Goal: Transaction & Acquisition: Purchase product/service

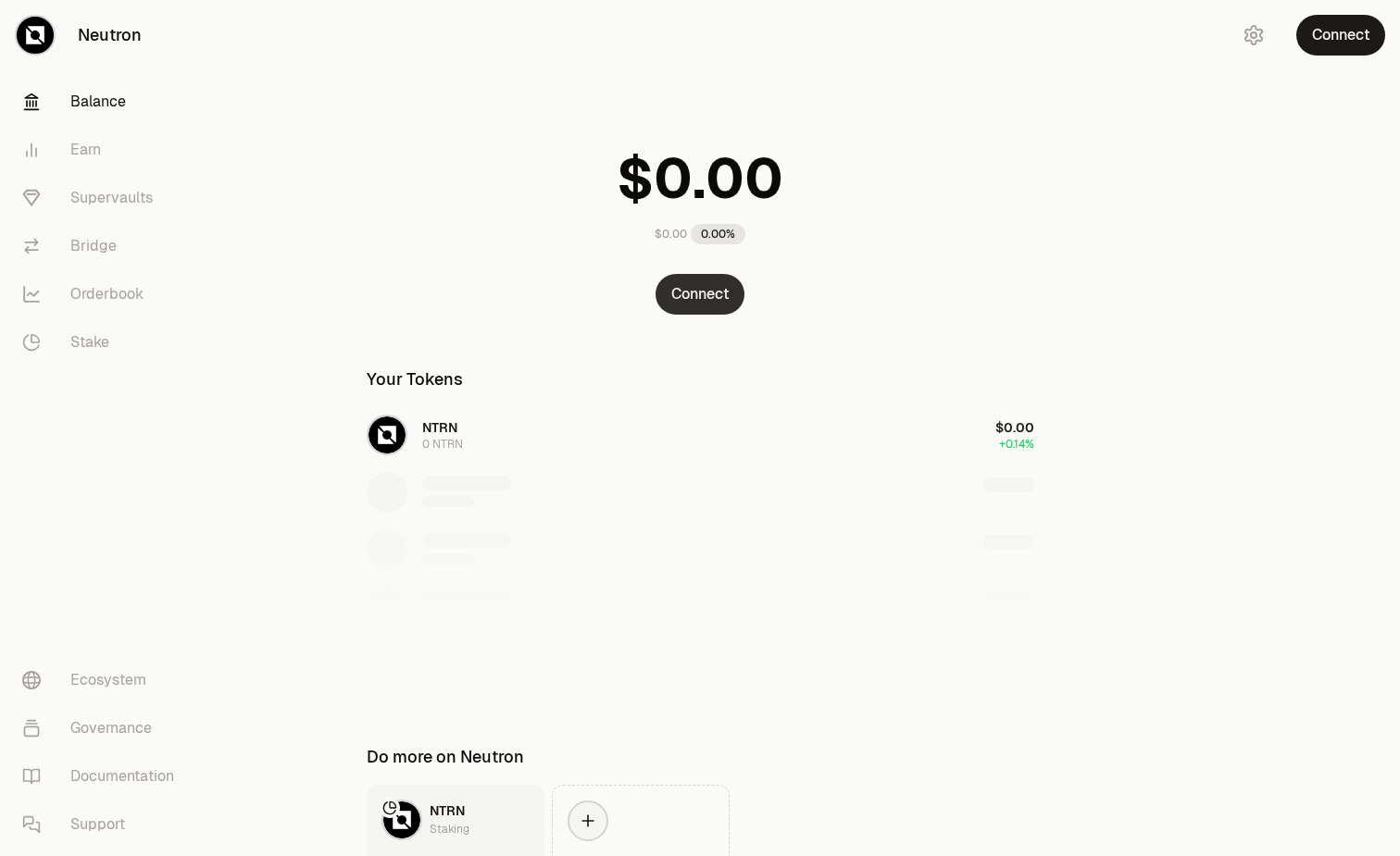
click at [714, 298] on button "Connect" at bounding box center [699, 294] width 89 height 41
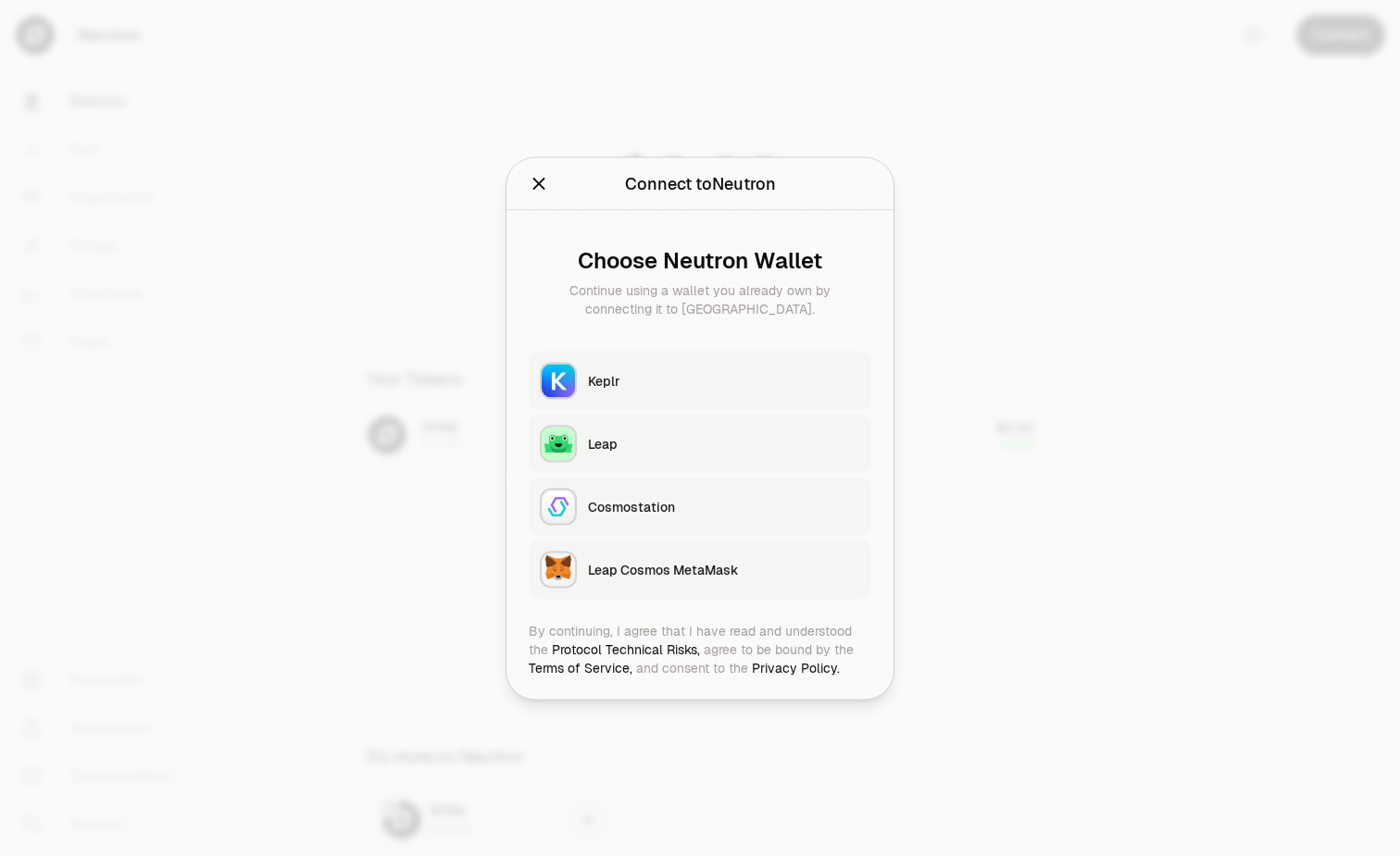
click at [714, 386] on div "Keplr" at bounding box center [724, 380] width 272 height 18
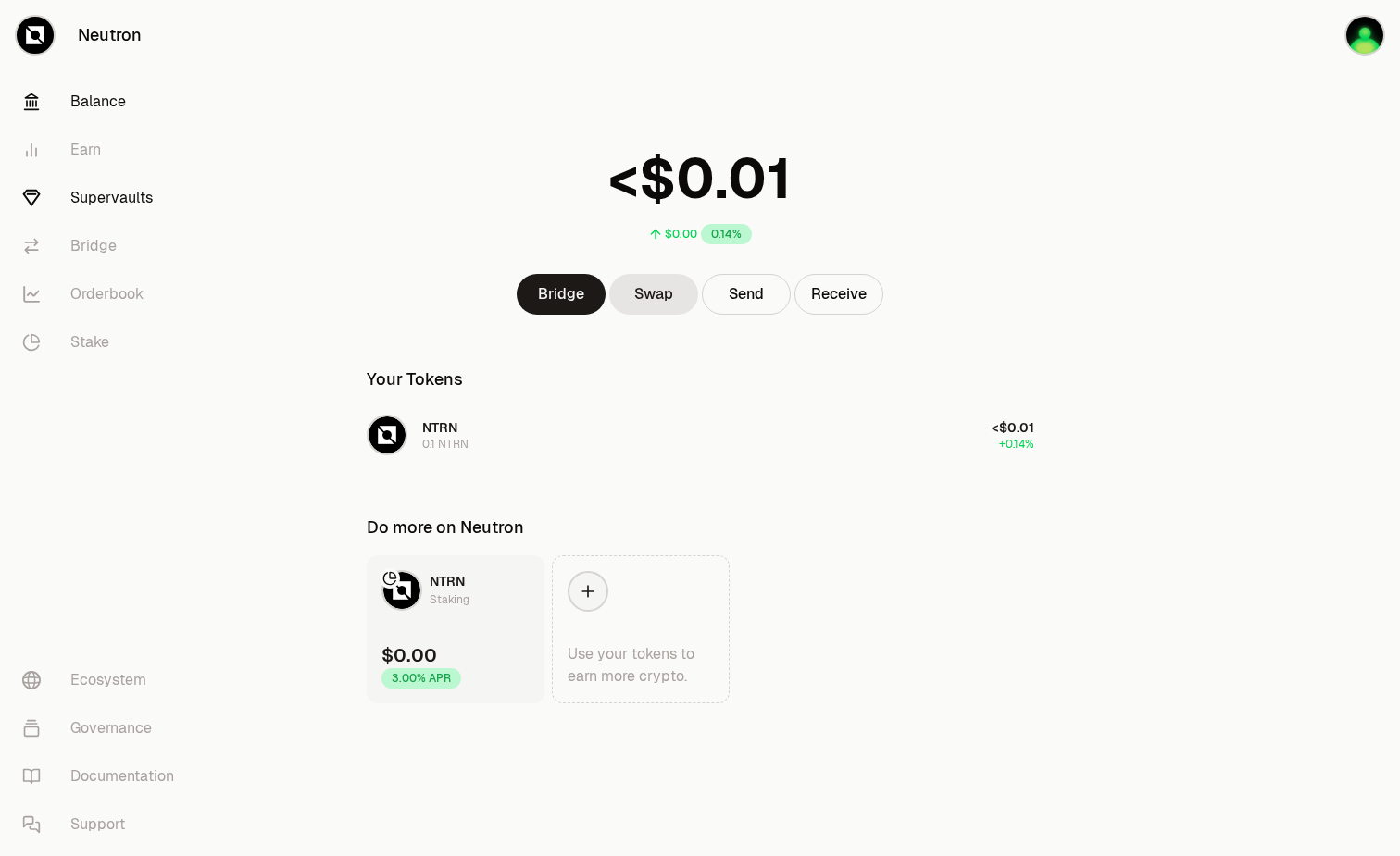
click at [103, 191] on link "Supervaults" at bounding box center [104, 198] width 192 height 49
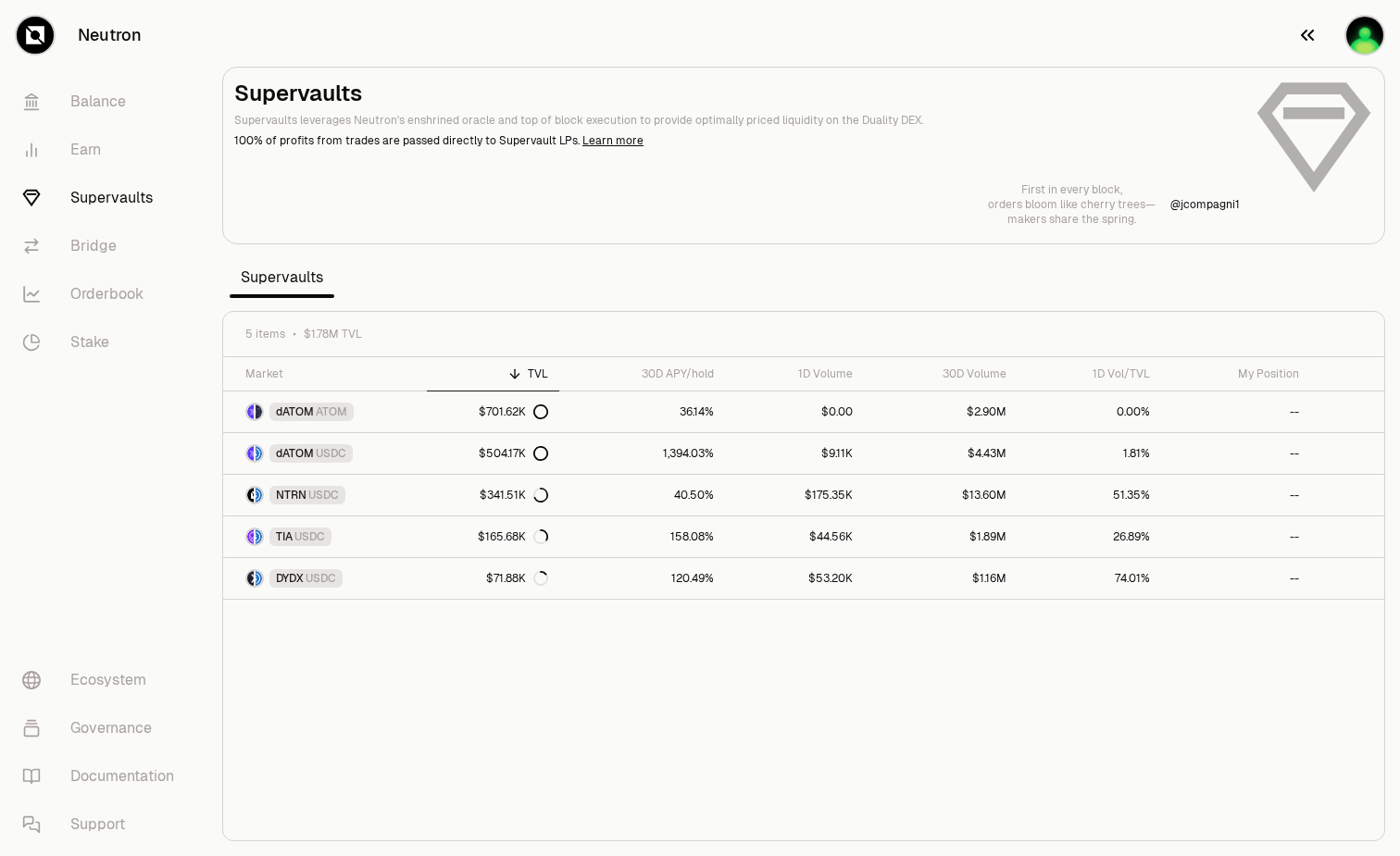
click at [1373, 40] on img "button" at bounding box center [1365, 35] width 37 height 37
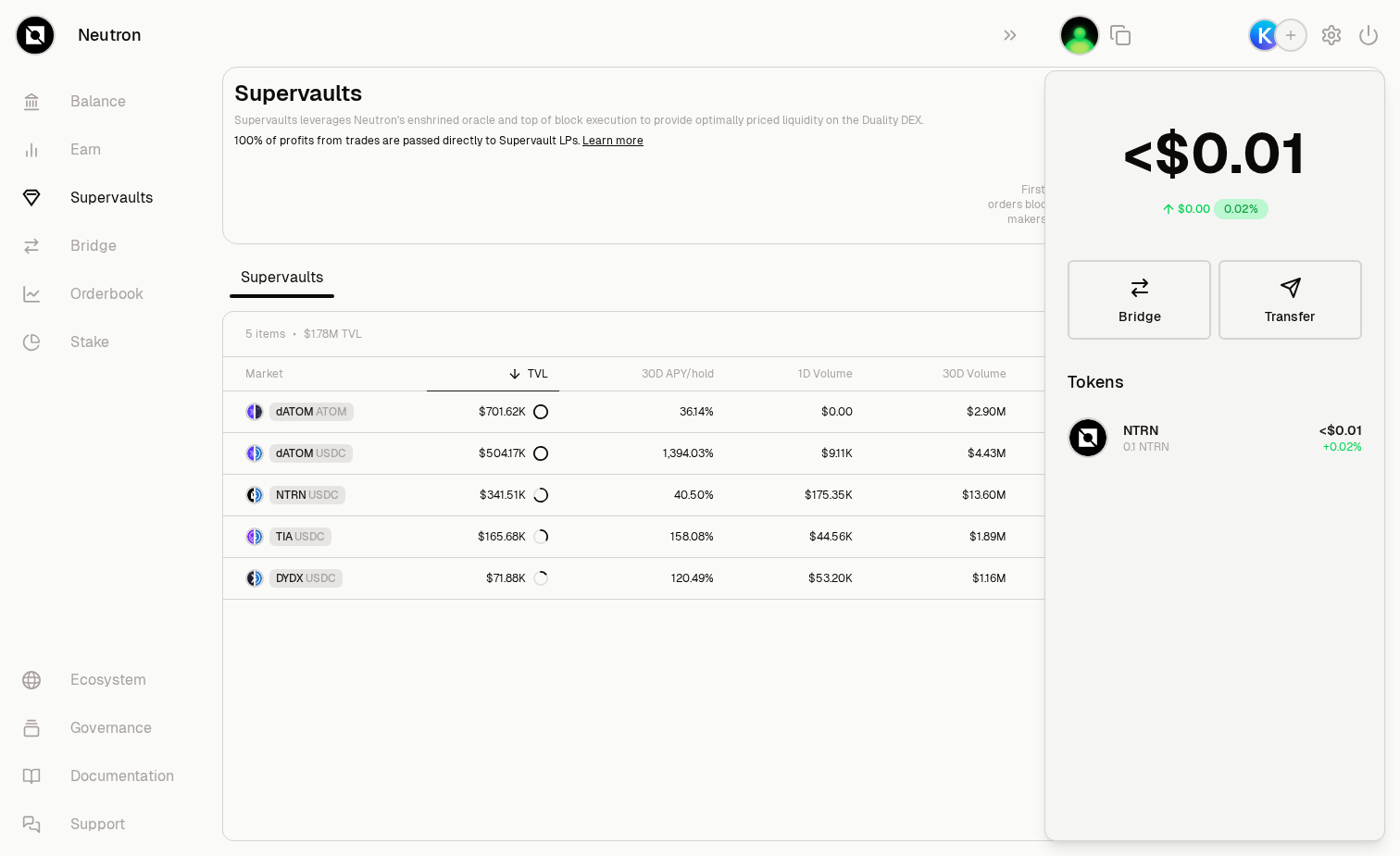
click at [1079, 29] on img "button" at bounding box center [1079, 35] width 37 height 37
click at [790, 197] on div "Digital cold war— screens glow with silent offers— predators take aim. @ neutro…" at bounding box center [804, 205] width 1139 height 45
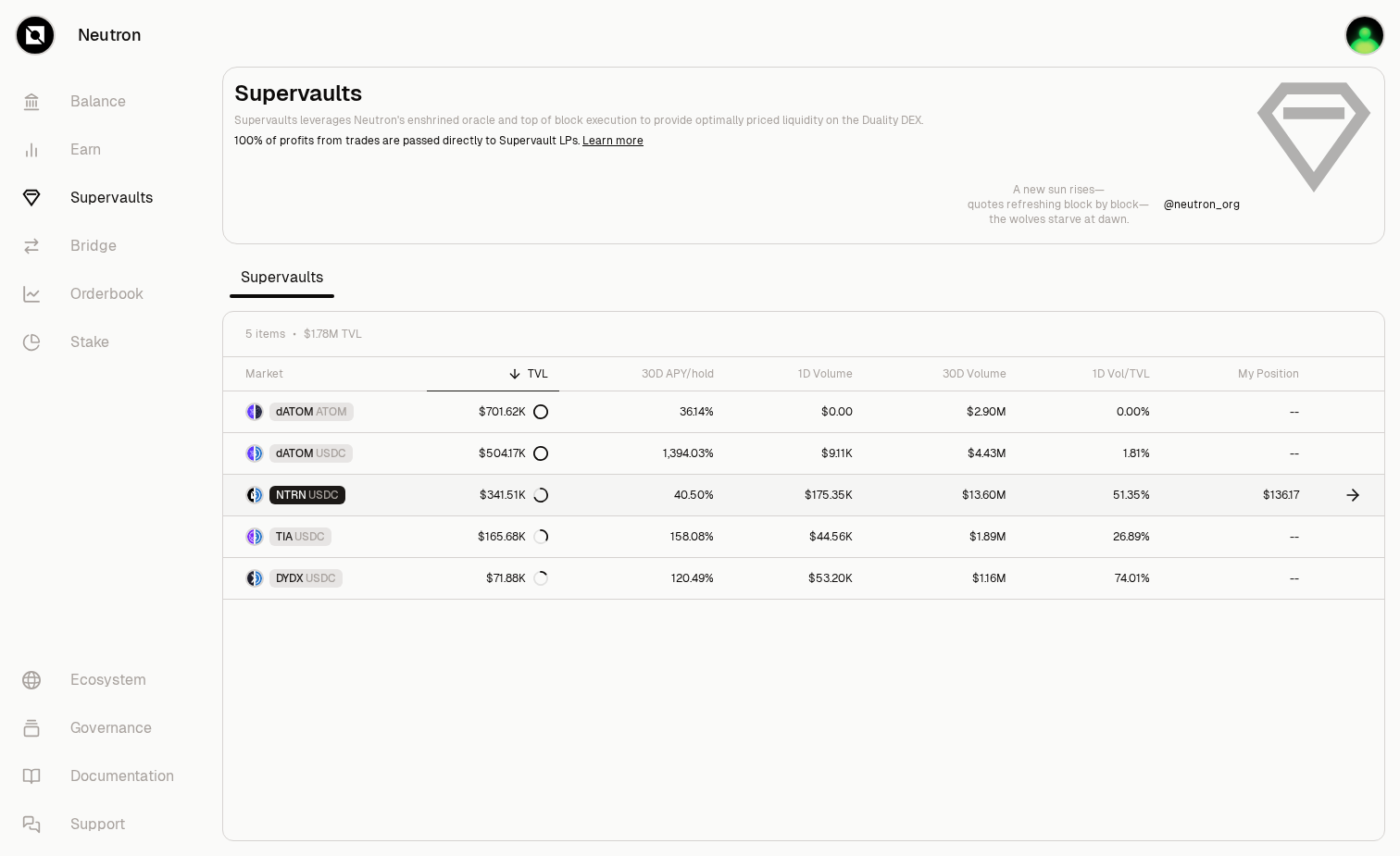
click at [1286, 505] on link "$136.17" at bounding box center [1235, 495] width 150 height 41
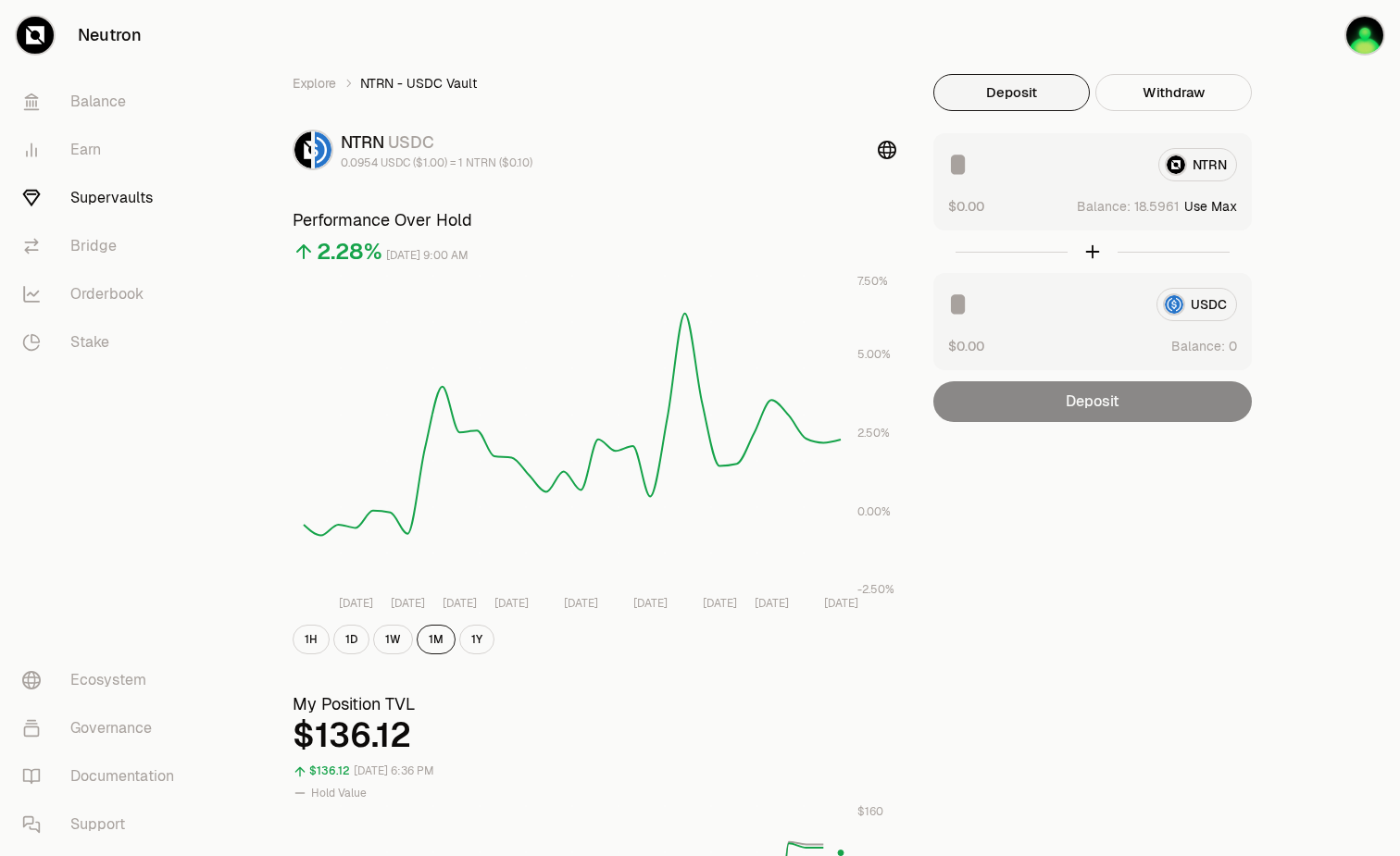
click at [97, 191] on link "Supervaults" at bounding box center [104, 198] width 192 height 49
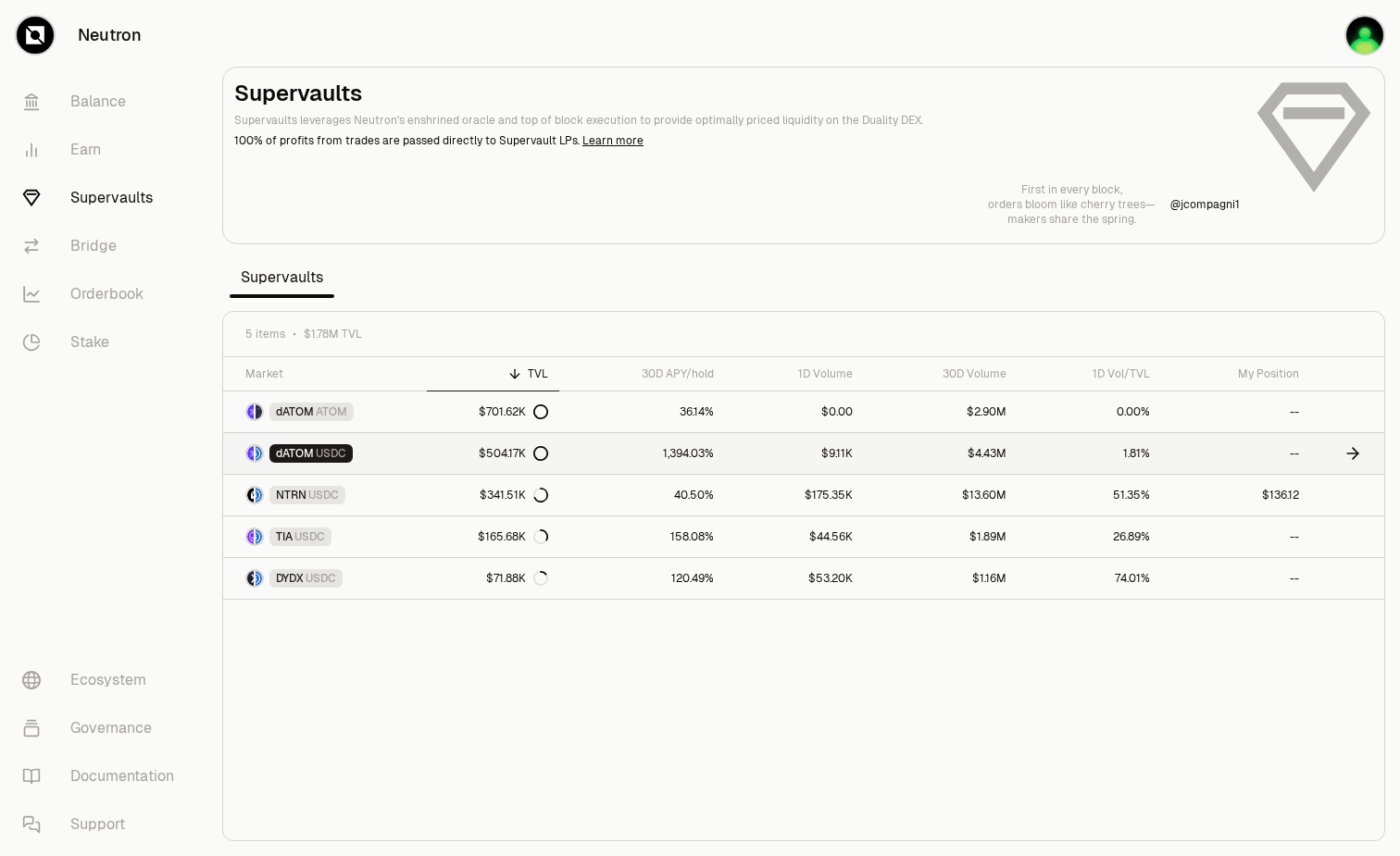
click at [647, 457] on link "1,394.03%" at bounding box center [641, 453] width 165 height 41
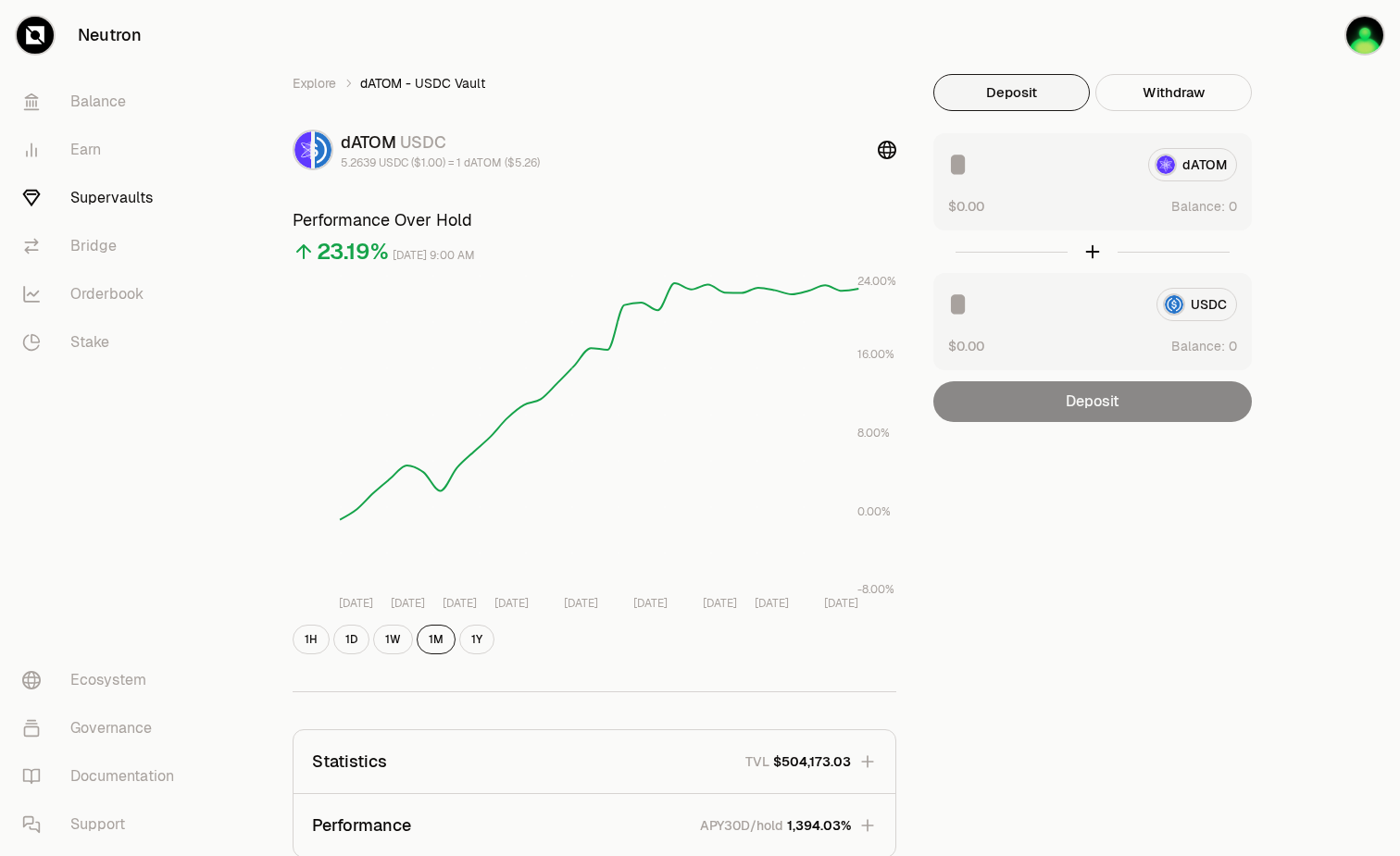
click at [1070, 168] on input at bounding box center [1041, 165] width 185 height 33
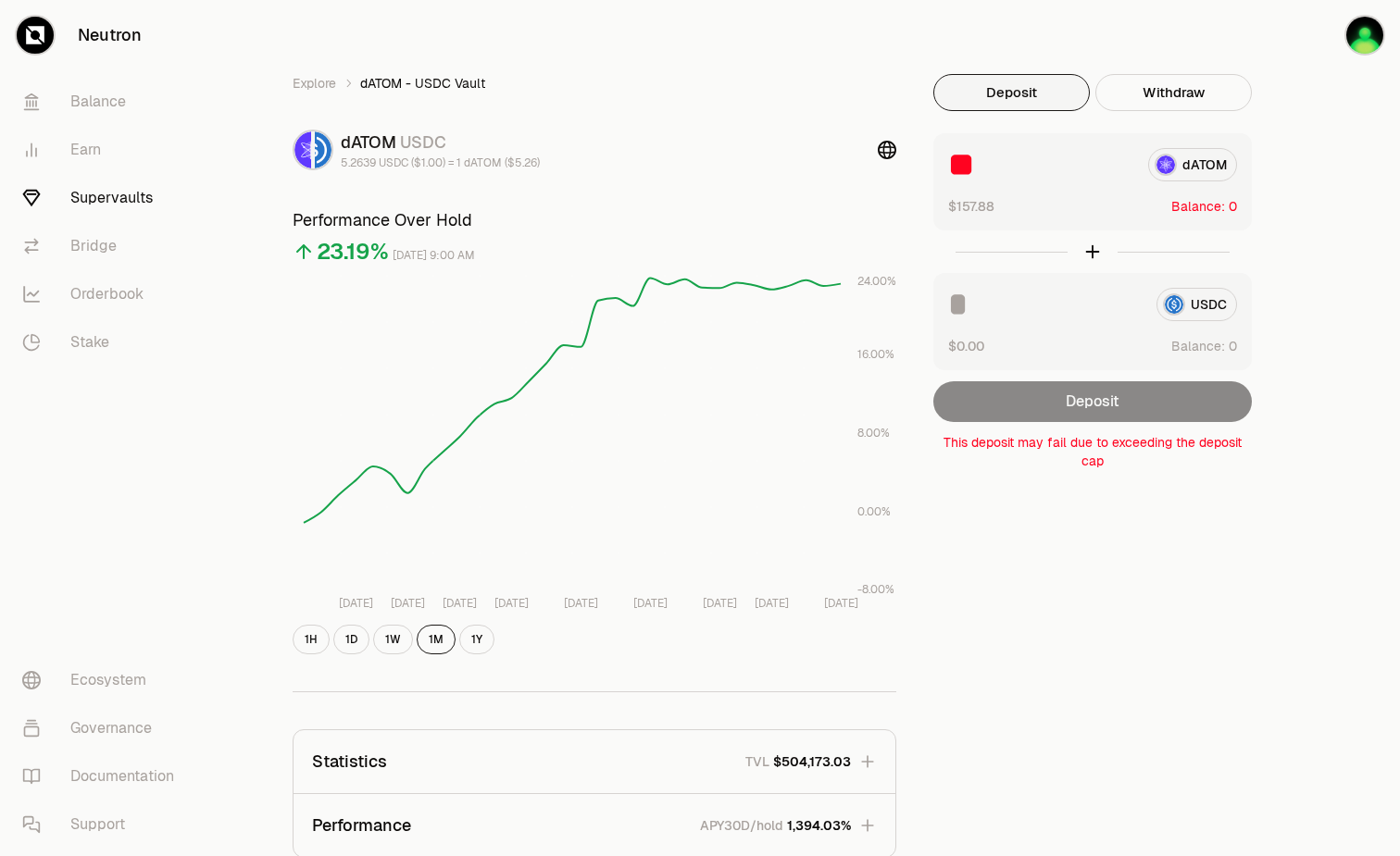
type input "*"
click at [1055, 281] on div "USDC $0.00 Balance:" at bounding box center [1092, 322] width 318 height 97
click at [1053, 296] on input at bounding box center [1045, 304] width 193 height 33
type input "*"
click at [114, 111] on link "Balance" at bounding box center [104, 102] width 192 height 49
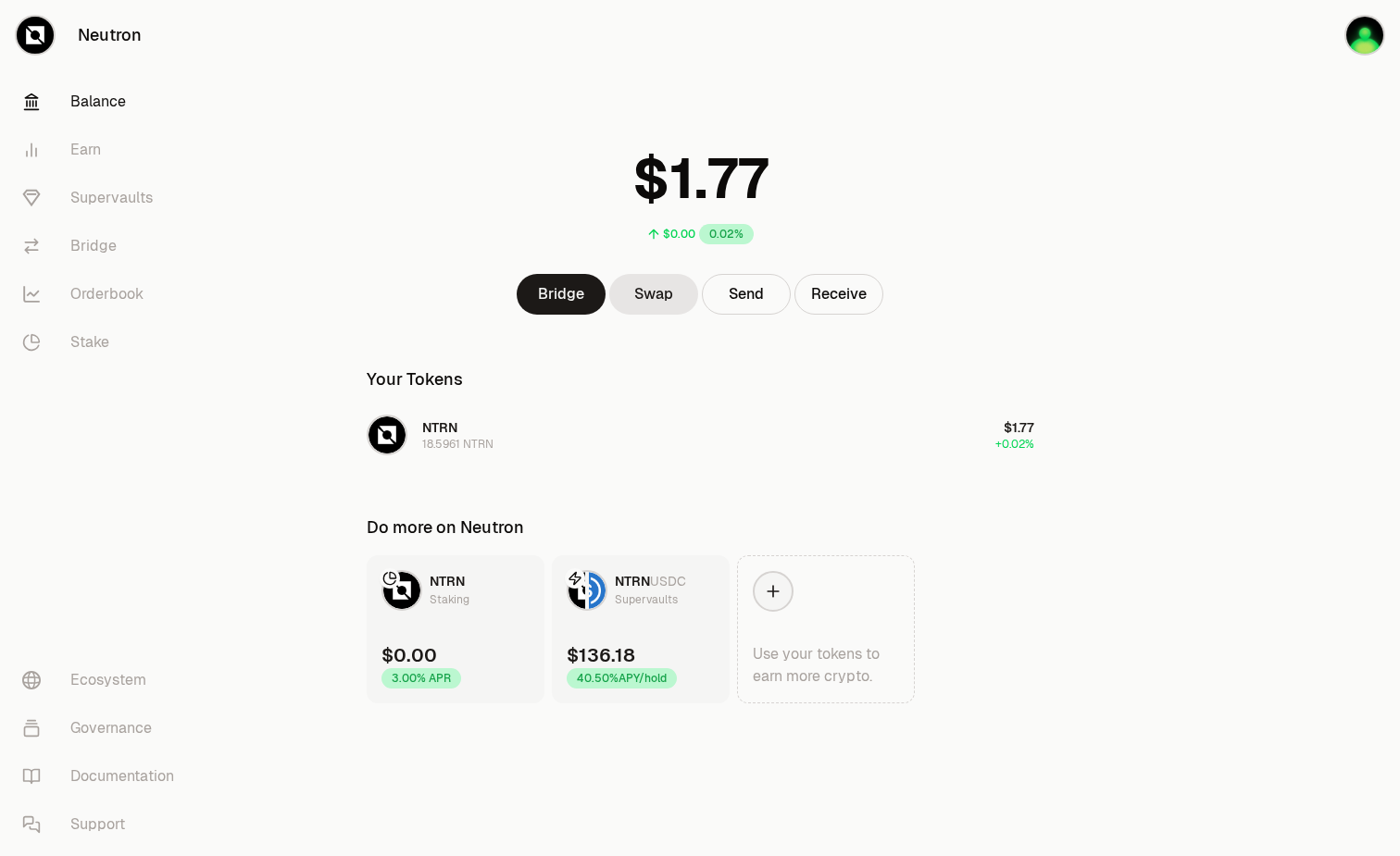
click at [755, 395] on div "Your Tokens" at bounding box center [700, 383] width 668 height 33
click at [127, 158] on link "Earn" at bounding box center [104, 149] width 192 height 49
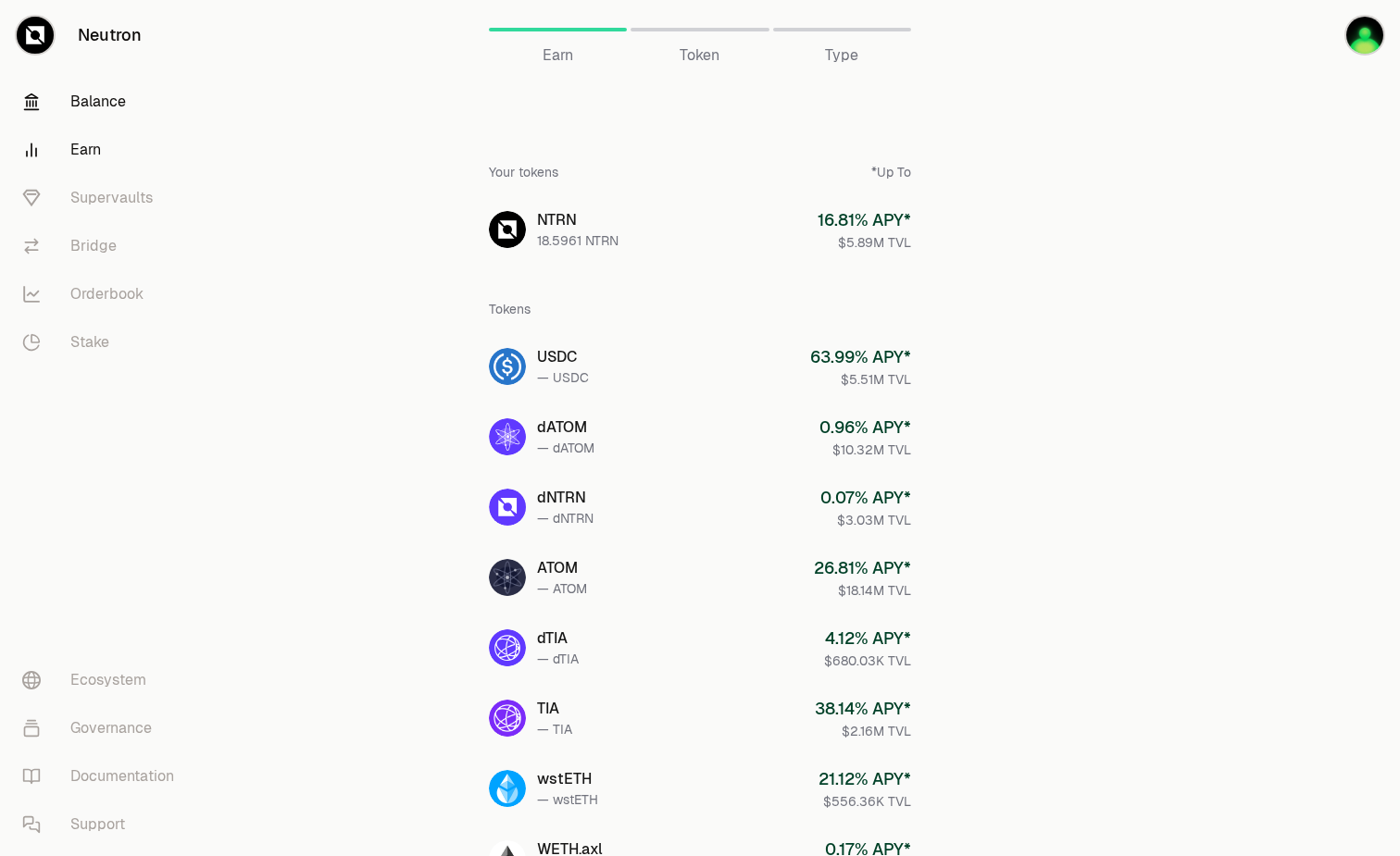
click at [95, 108] on link "Balance" at bounding box center [104, 102] width 192 height 49
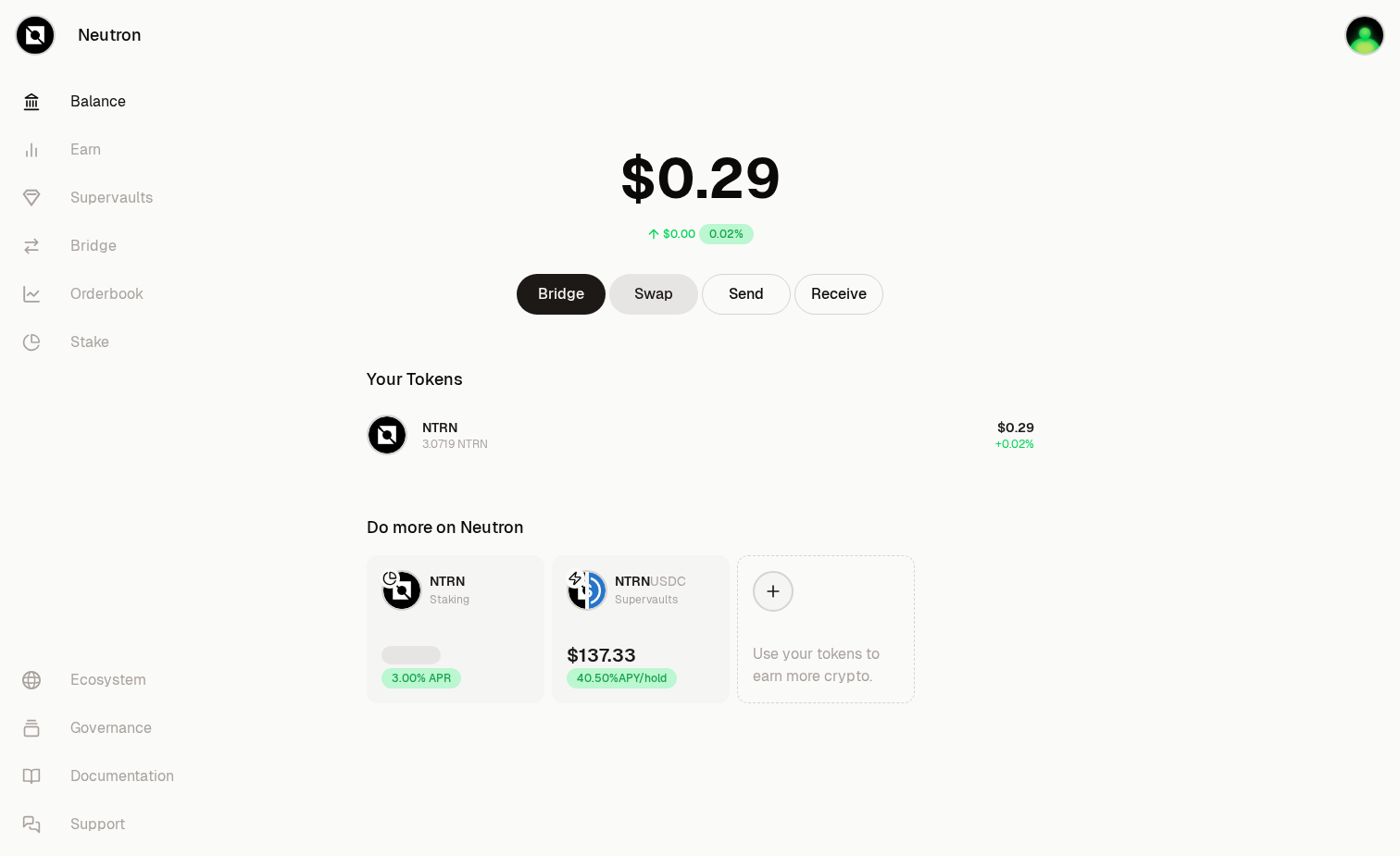
click at [347, 182] on div "$0.00 0.02%" at bounding box center [701, 190] width 712 height 145
click at [85, 195] on link "Supervaults" at bounding box center [104, 198] width 192 height 49
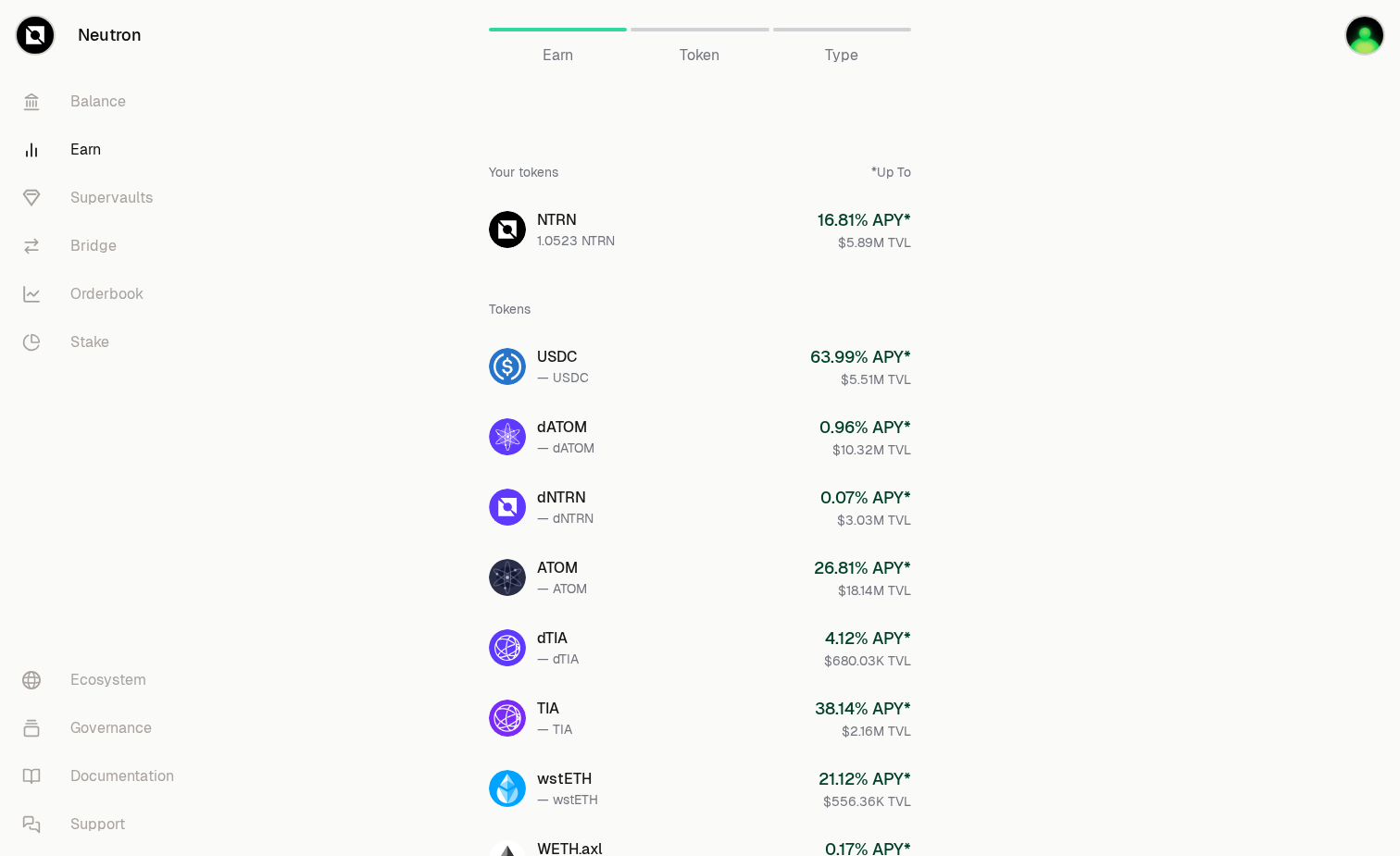
click at [385, 346] on div "Earn Earn Token Type Your tokens *Up To NTRN 1.0523 NTRN 16.81 % APY* $5.89M TV…" at bounding box center [701, 765] width 712 height 1529
click at [139, 106] on link "Balance" at bounding box center [104, 102] width 192 height 49
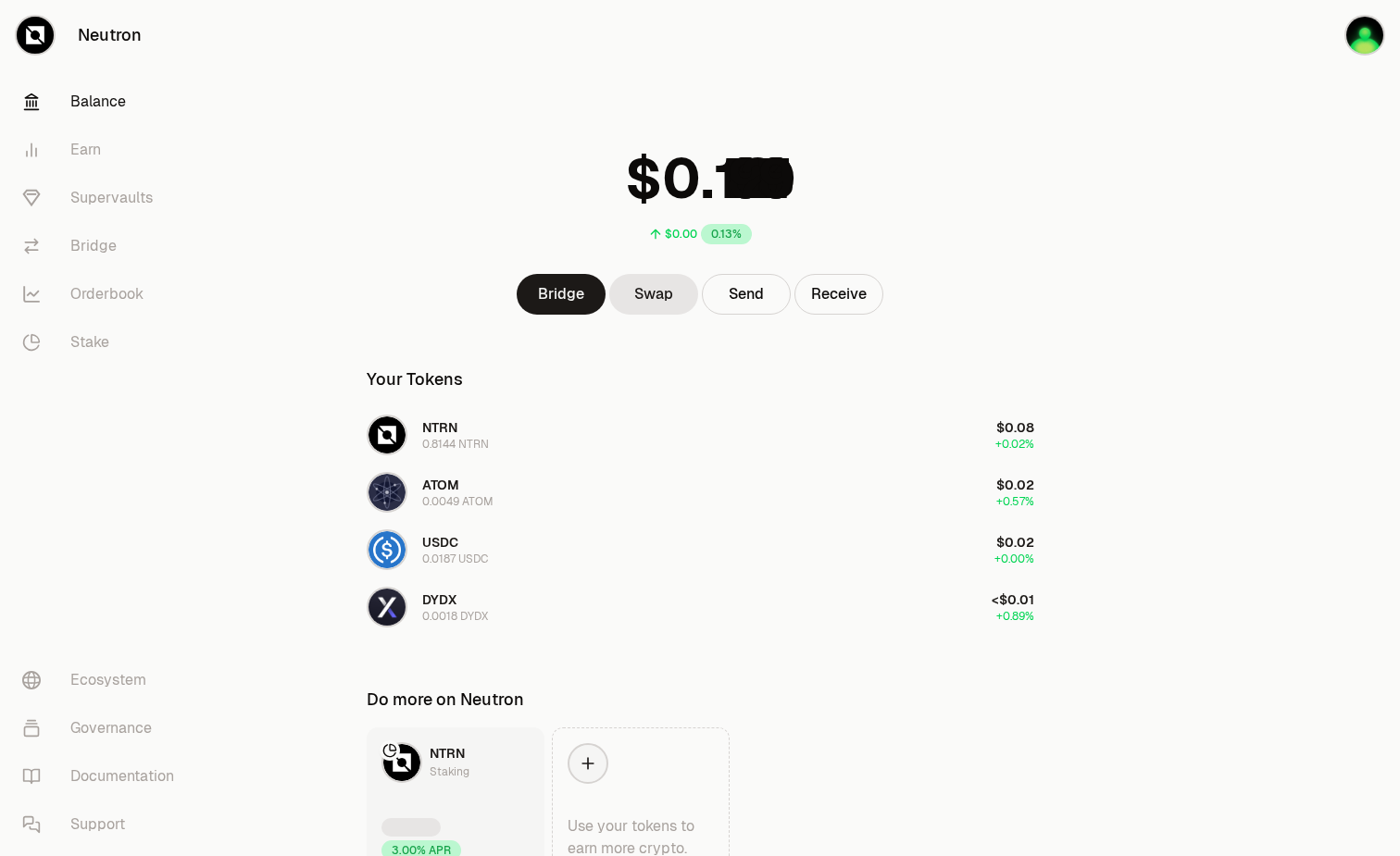
click at [367, 189] on div "$0.00 0.13%" at bounding box center [701, 190] width 712 height 145
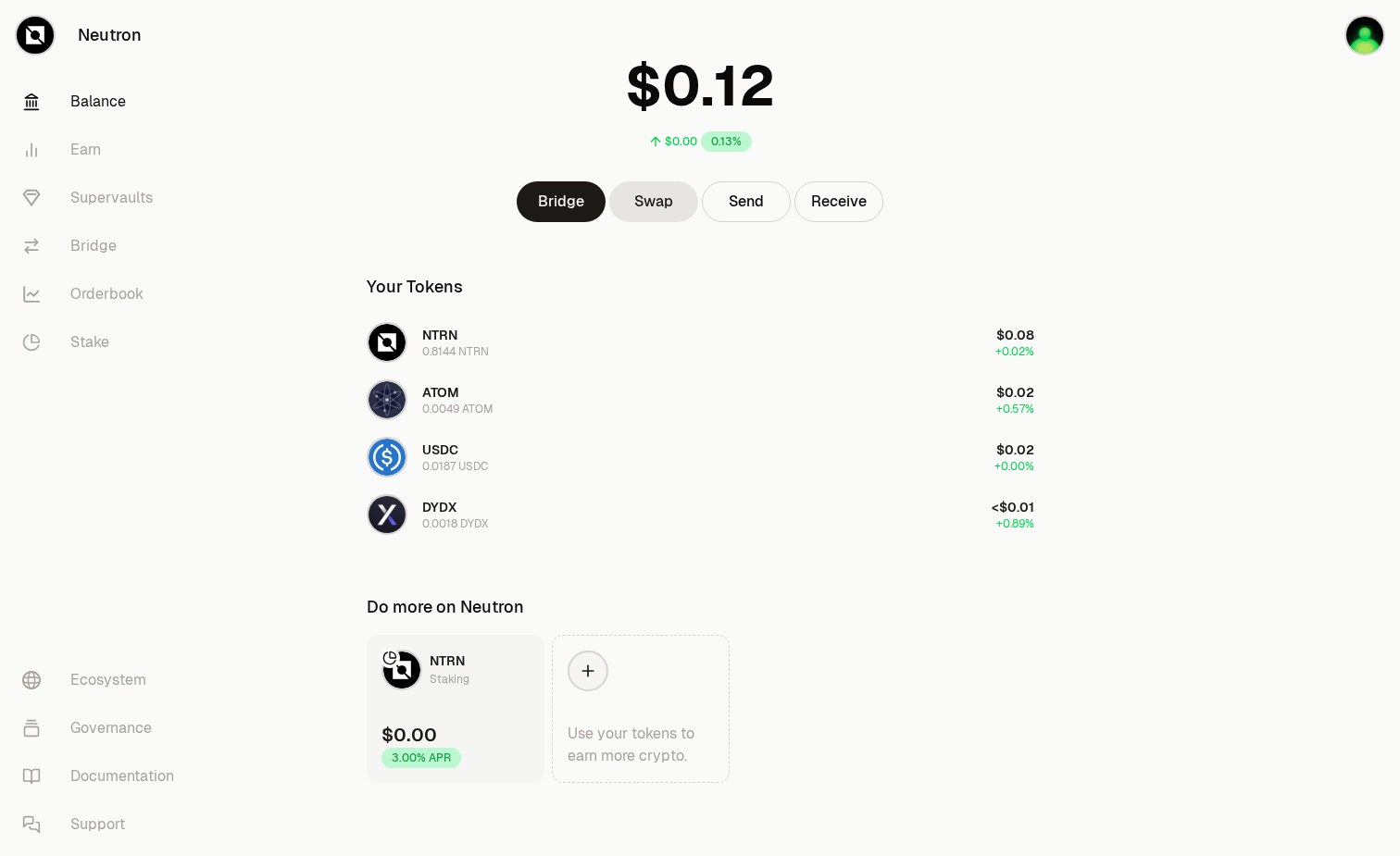
scroll to position [93, 0]
click at [85, 198] on link "Supervaults" at bounding box center [104, 198] width 192 height 49
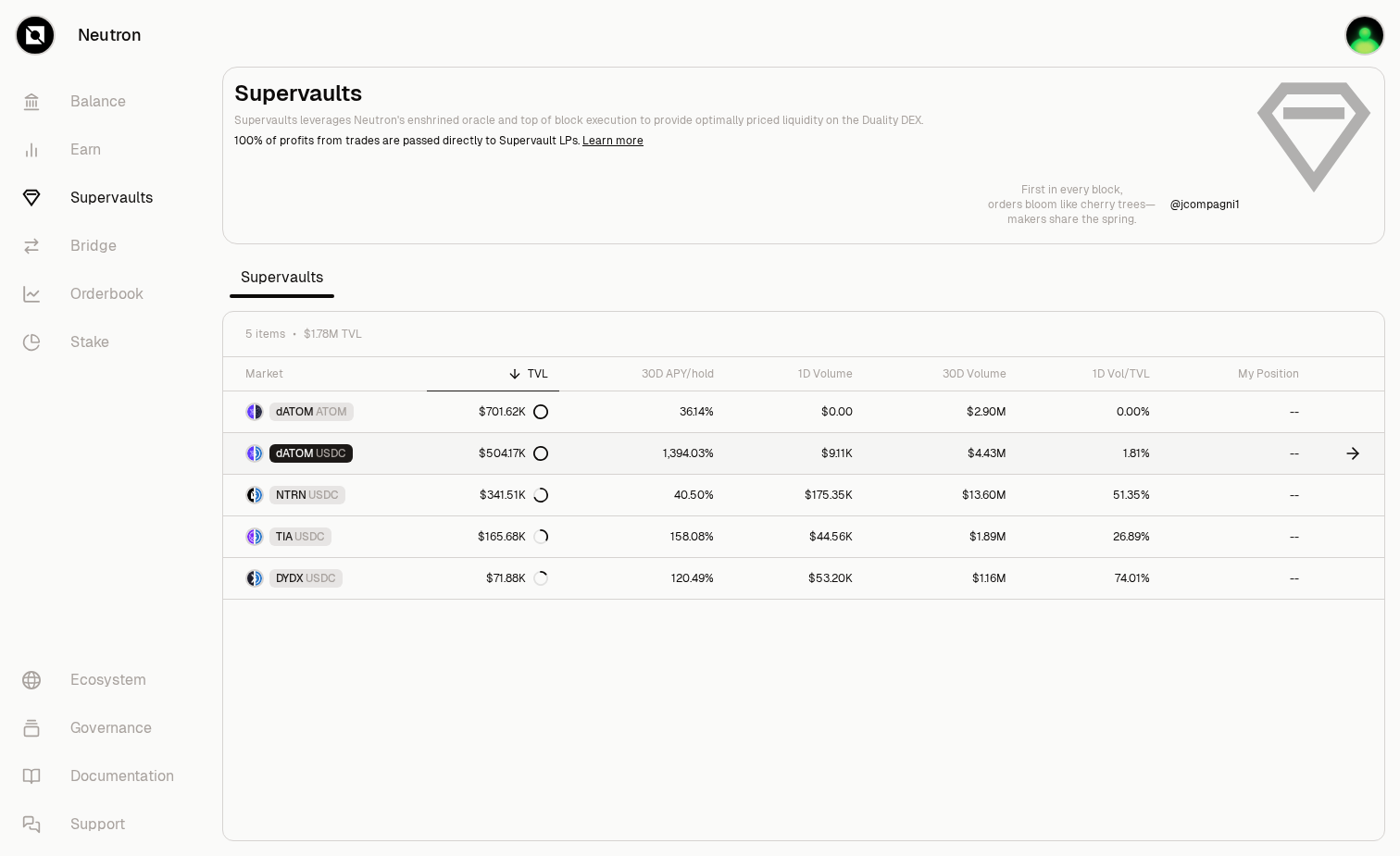
click at [674, 450] on link "1,394.03%" at bounding box center [641, 453] width 165 height 41
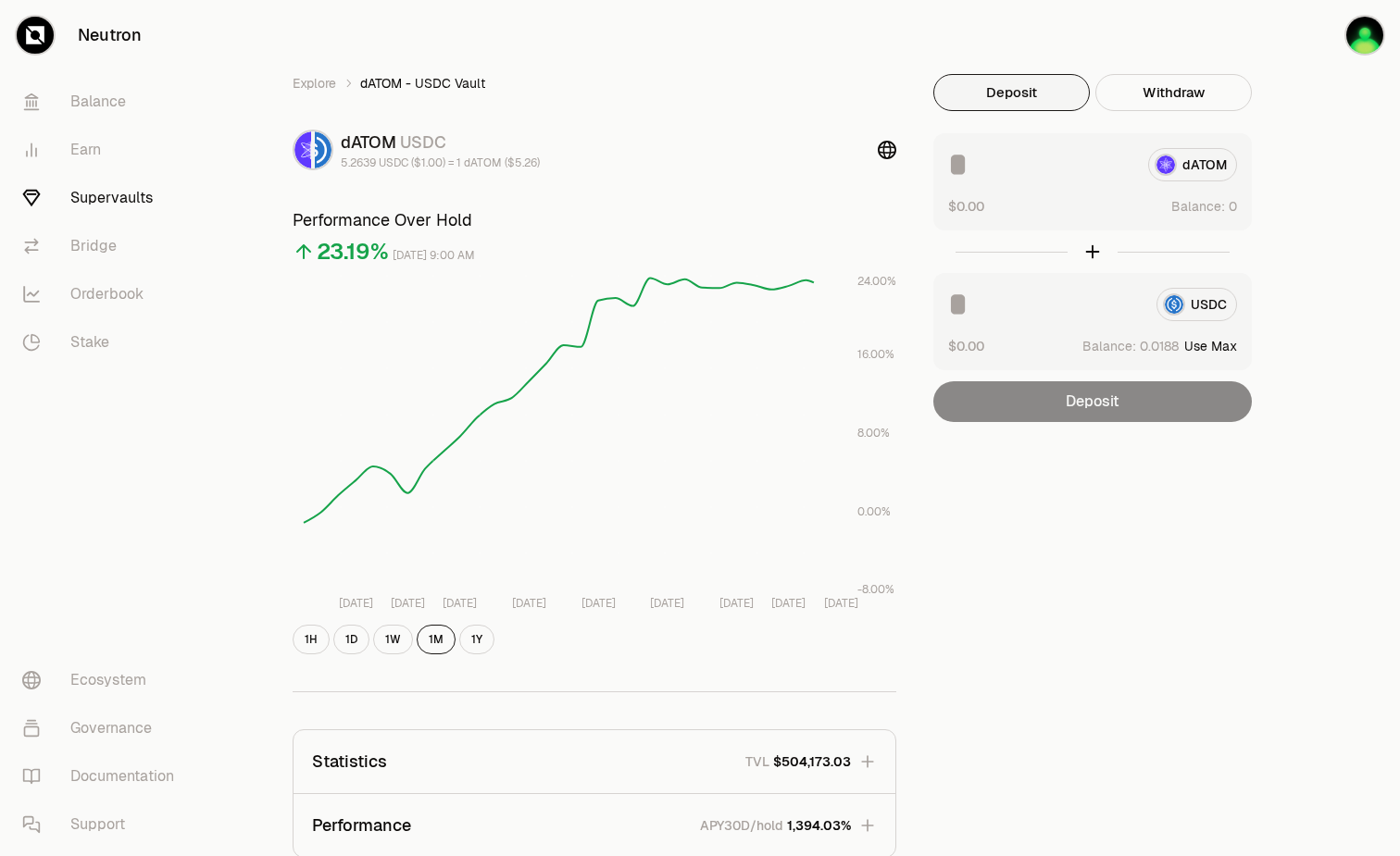
click at [1076, 315] on input at bounding box center [1045, 304] width 193 height 33
type input "*"
click at [697, 131] on div "dATOM USDC 5.2639 USDC ($1.00) = 1 dATOM ($5.26)" at bounding box center [594, 149] width 604 height 41
click at [90, 113] on link "Balance" at bounding box center [104, 102] width 192 height 49
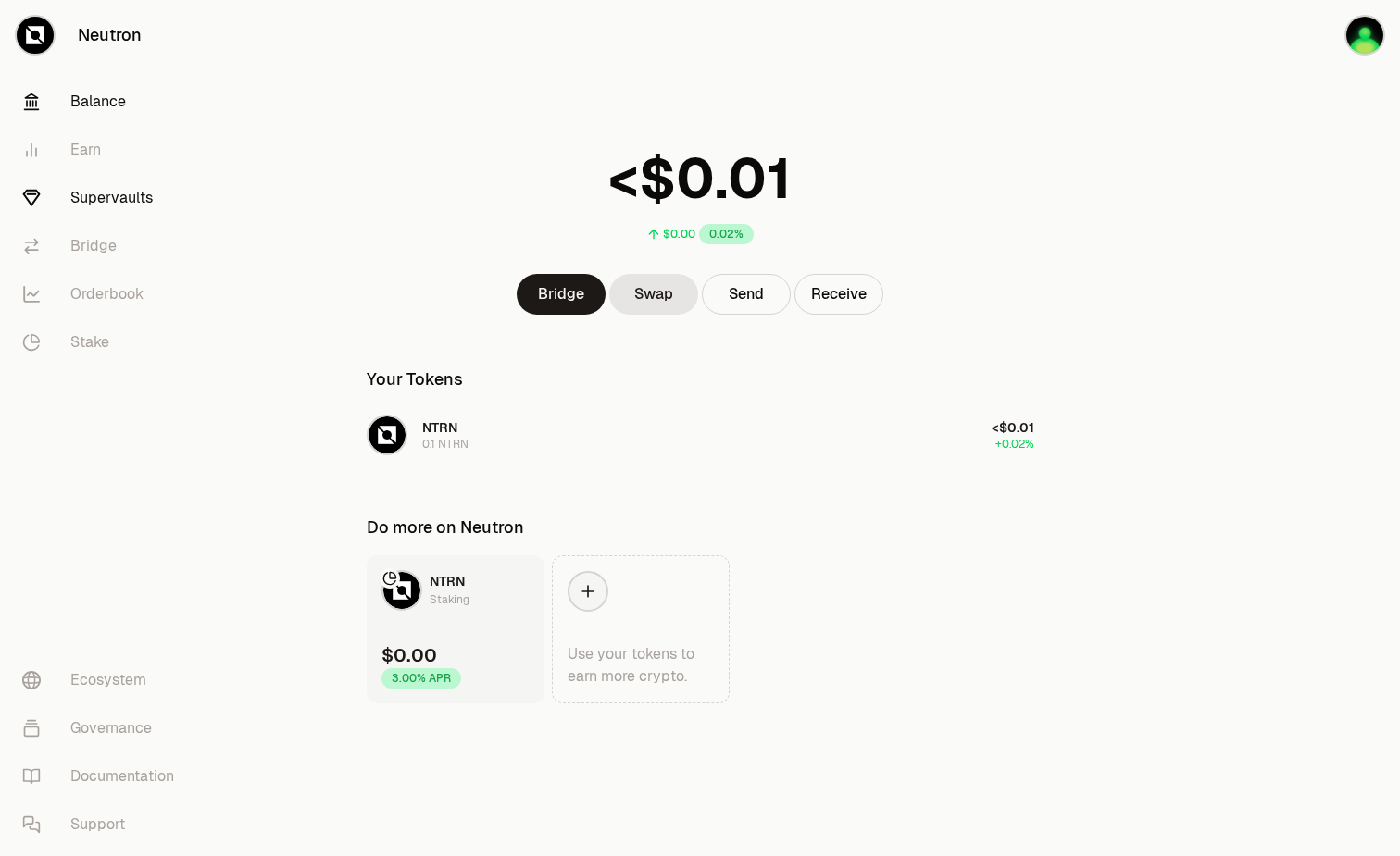
click at [85, 206] on link "Supervaults" at bounding box center [104, 198] width 192 height 49
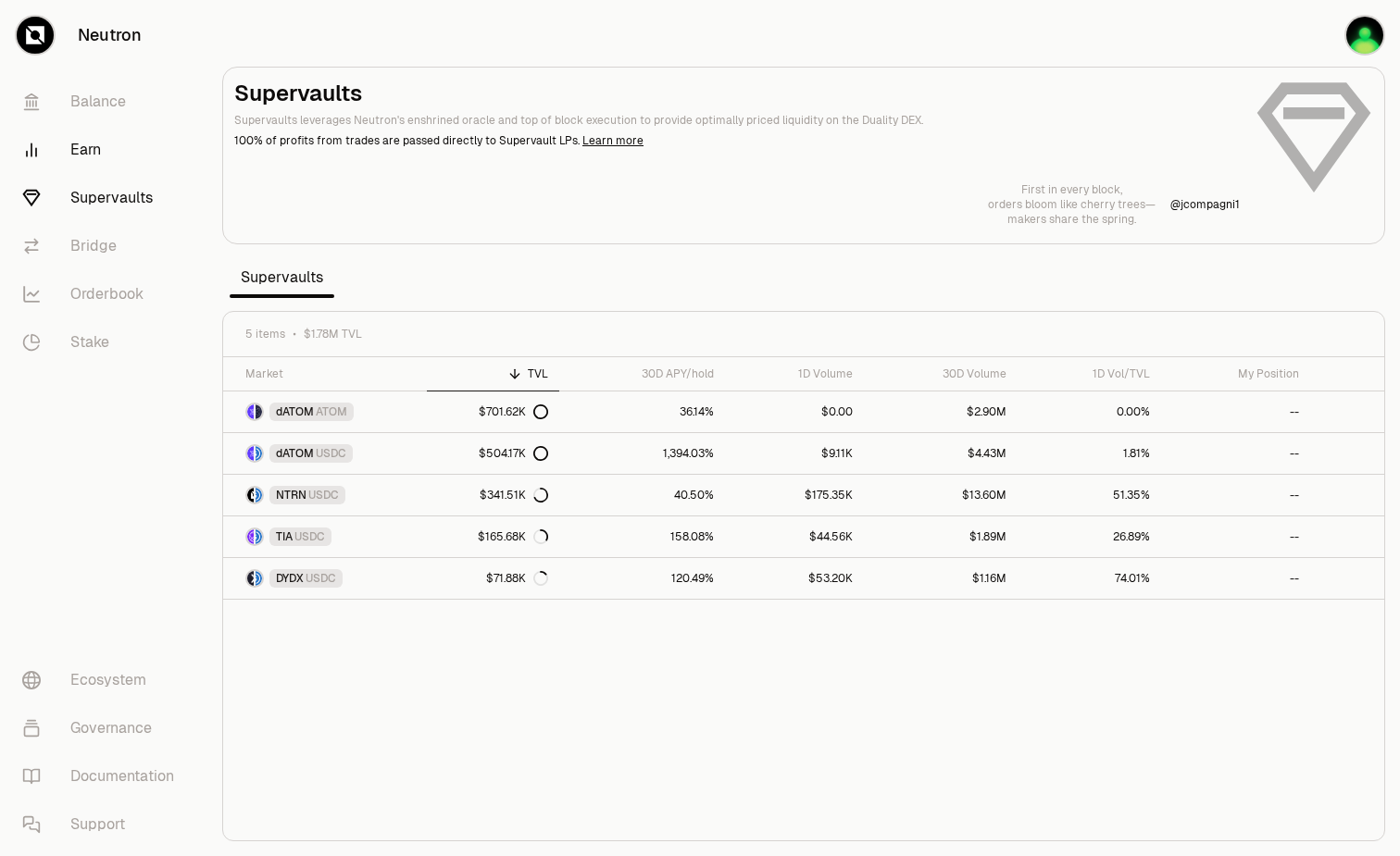
click at [118, 147] on link "Earn" at bounding box center [104, 149] width 192 height 49
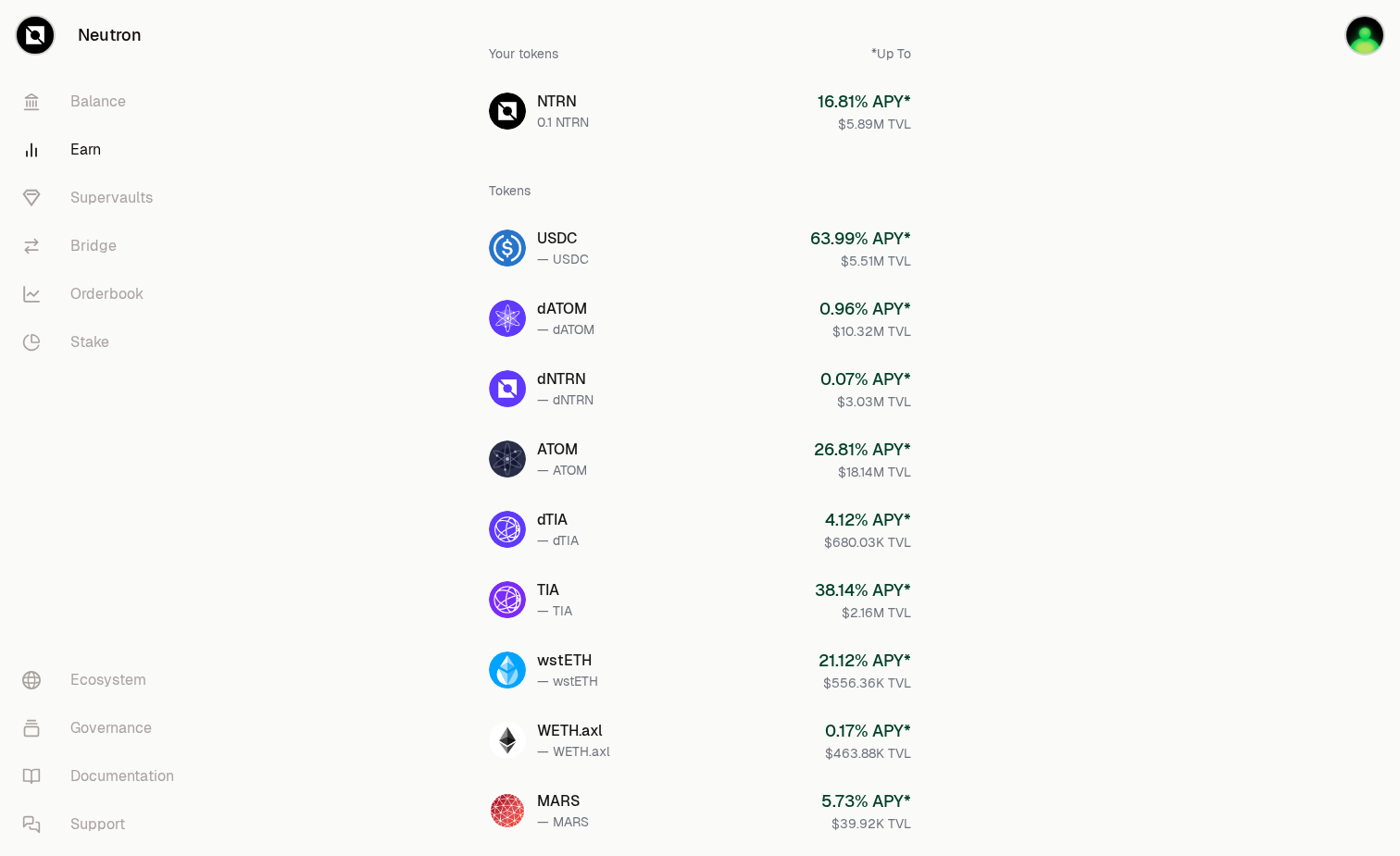
scroll to position [117, 0]
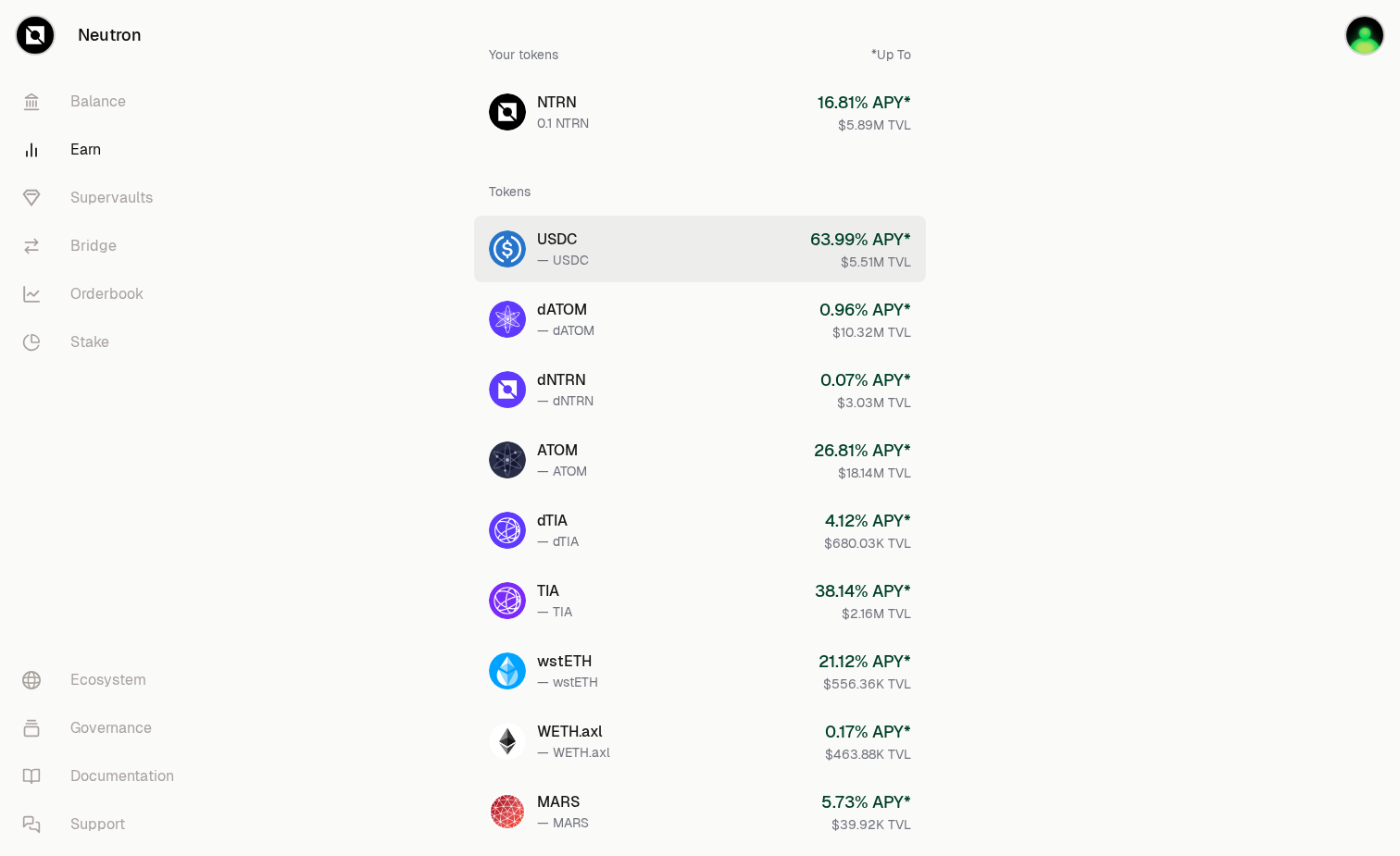
click at [532, 264] on link "USDC — USDC 63.99 % APY* $5.51M TVL" at bounding box center [700, 249] width 451 height 67
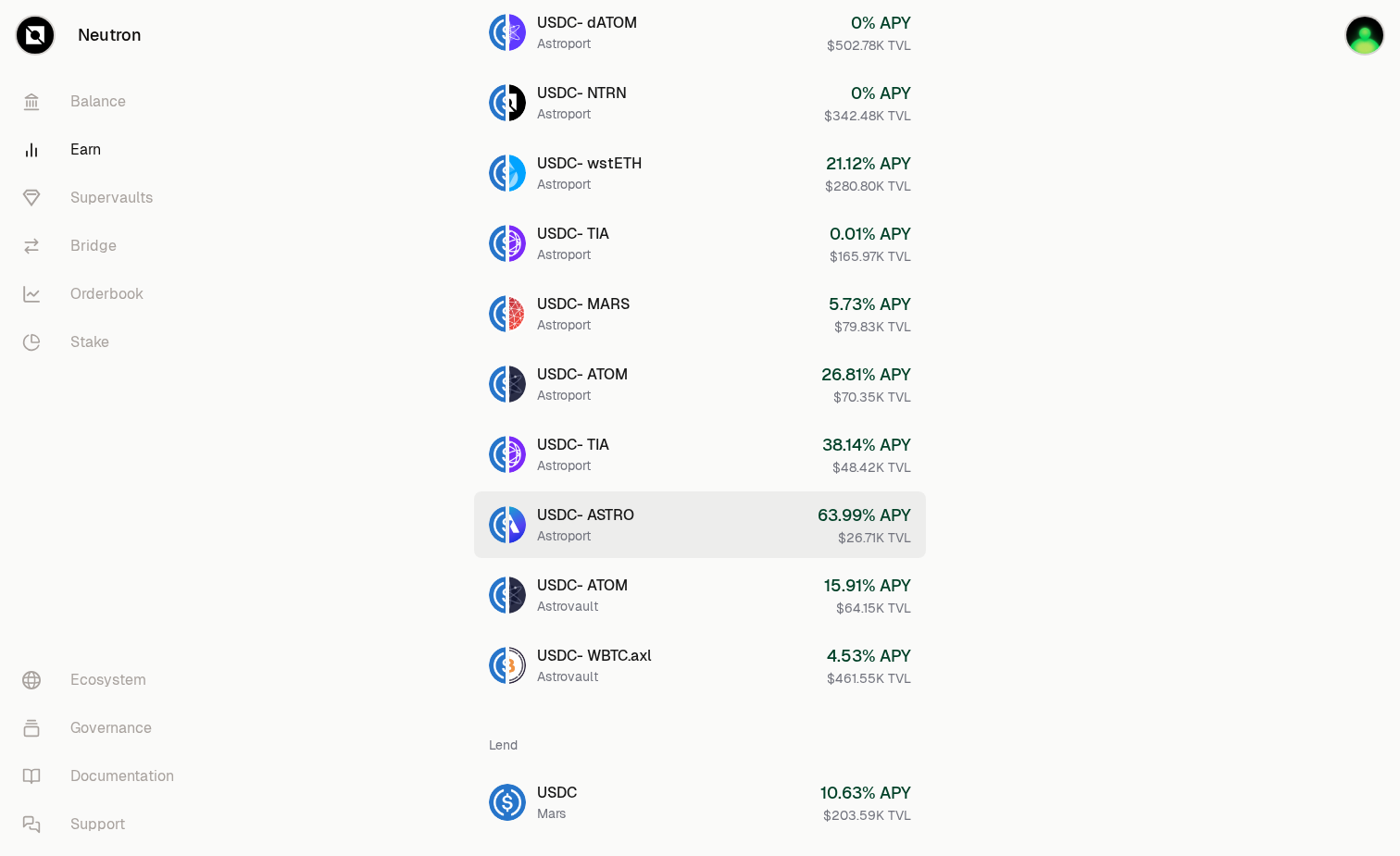
scroll to position [587, 0]
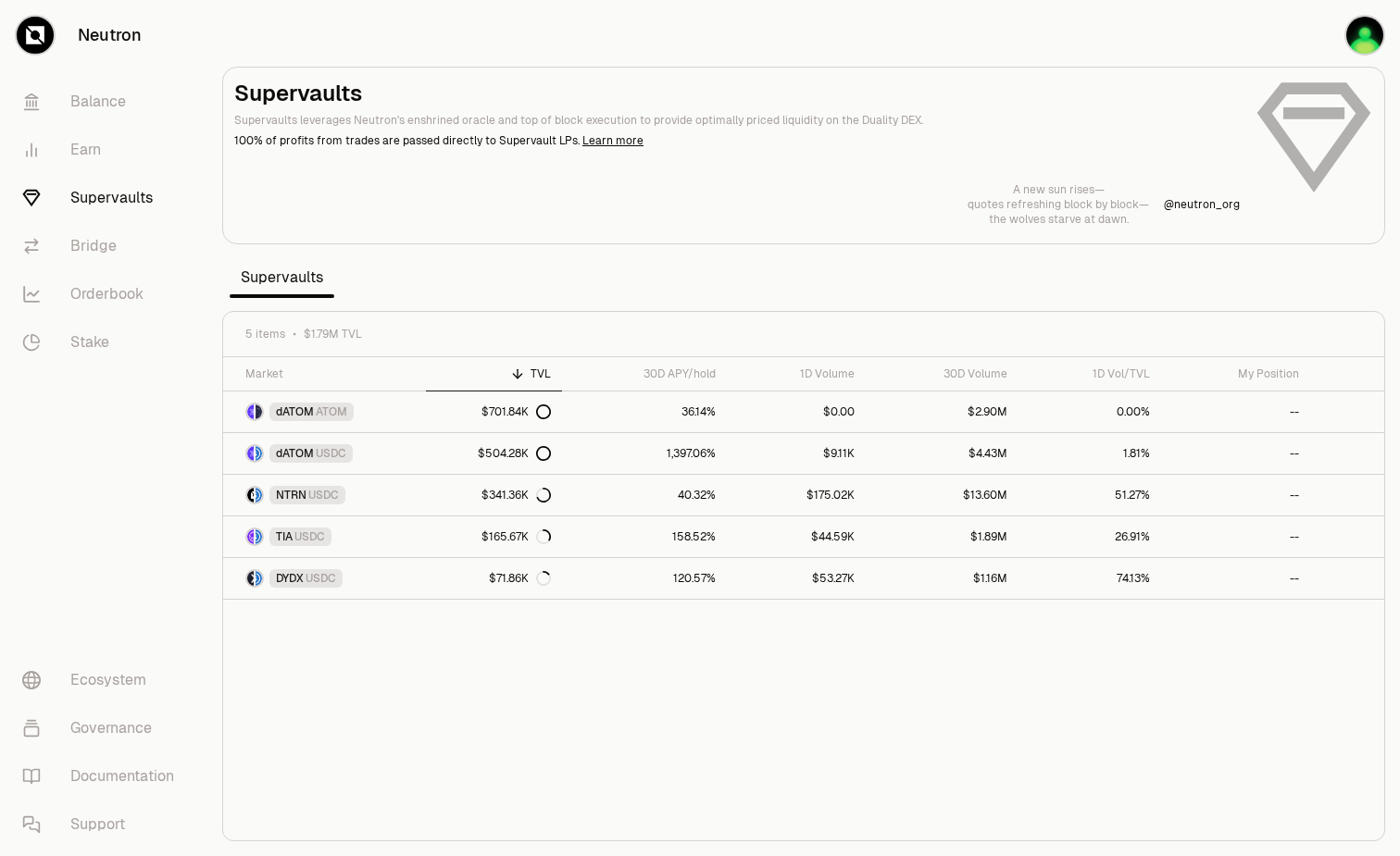
click at [306, 40] on section "Supervaults Supervaults leverages Neutron's enshrined oracle and top of block e…" at bounding box center [804, 428] width 1192 height 856
click at [352, 26] on section "Supervaults Supervaults leverages Neutron's enshrined oracle and top of block e…" at bounding box center [804, 428] width 1192 height 856
click at [1092, 690] on div "Market TVL 30D APY/hold 1D Volume 30D Volume 1D Vol/TVL My Position dATOM ATOM …" at bounding box center [803, 599] width 1161 height 485
click at [485, 492] on link "$341.51K" at bounding box center [495, 495] width 139 height 41
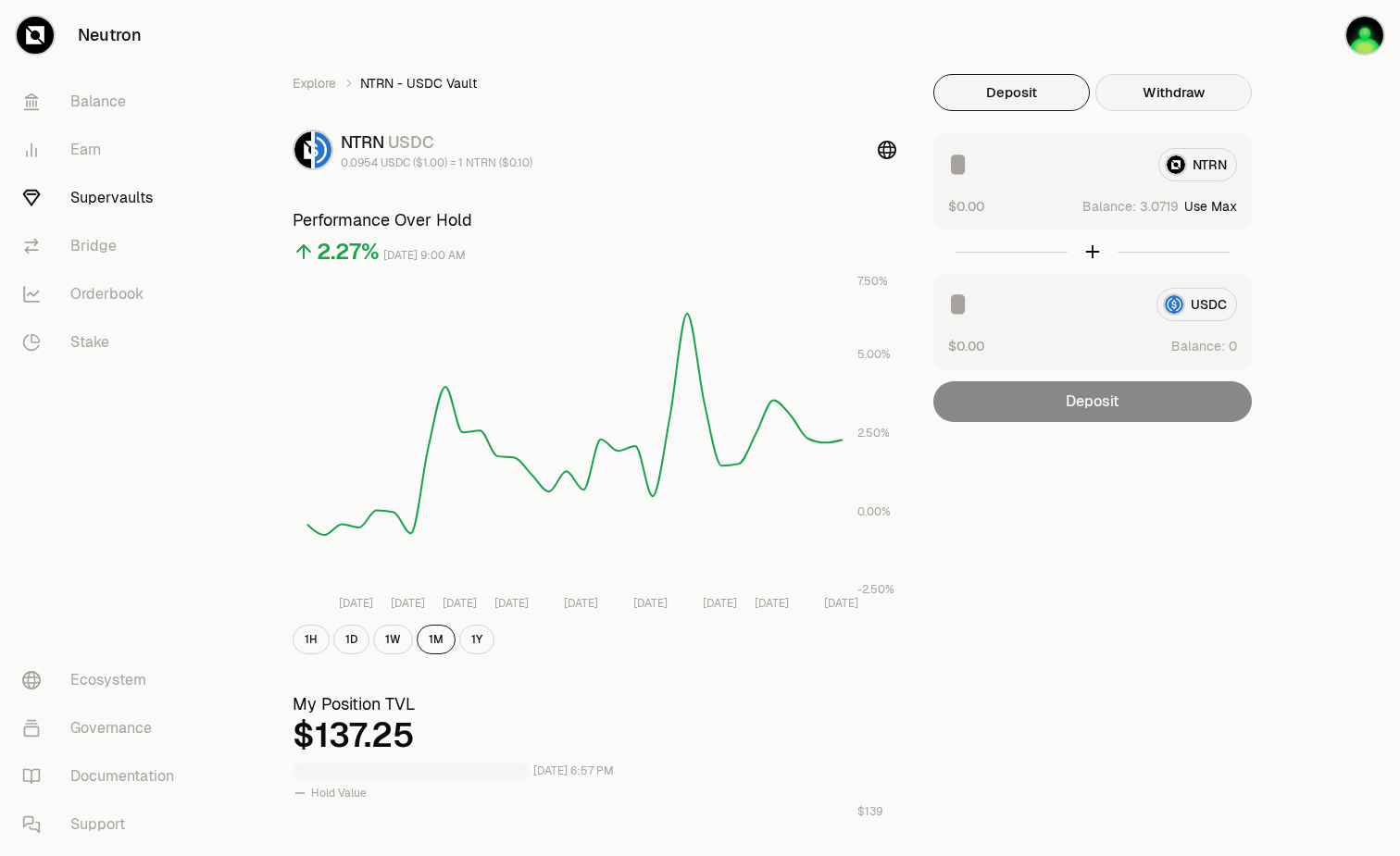
click at [1195, 97] on button "Withdraw" at bounding box center [1173, 92] width 156 height 37
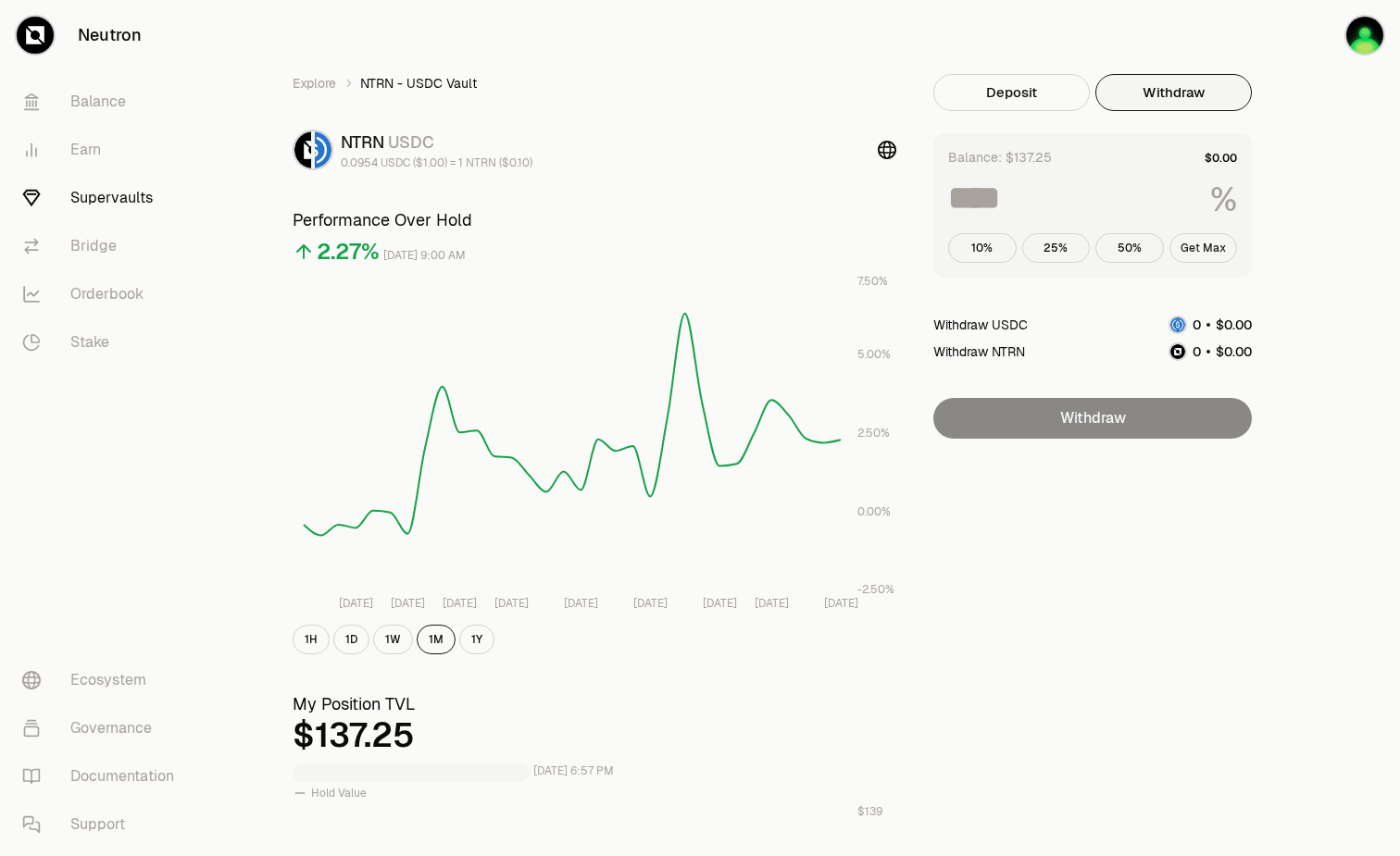
click at [1205, 260] on button "Get Max" at bounding box center [1204, 248] width 69 height 30
type input "***"
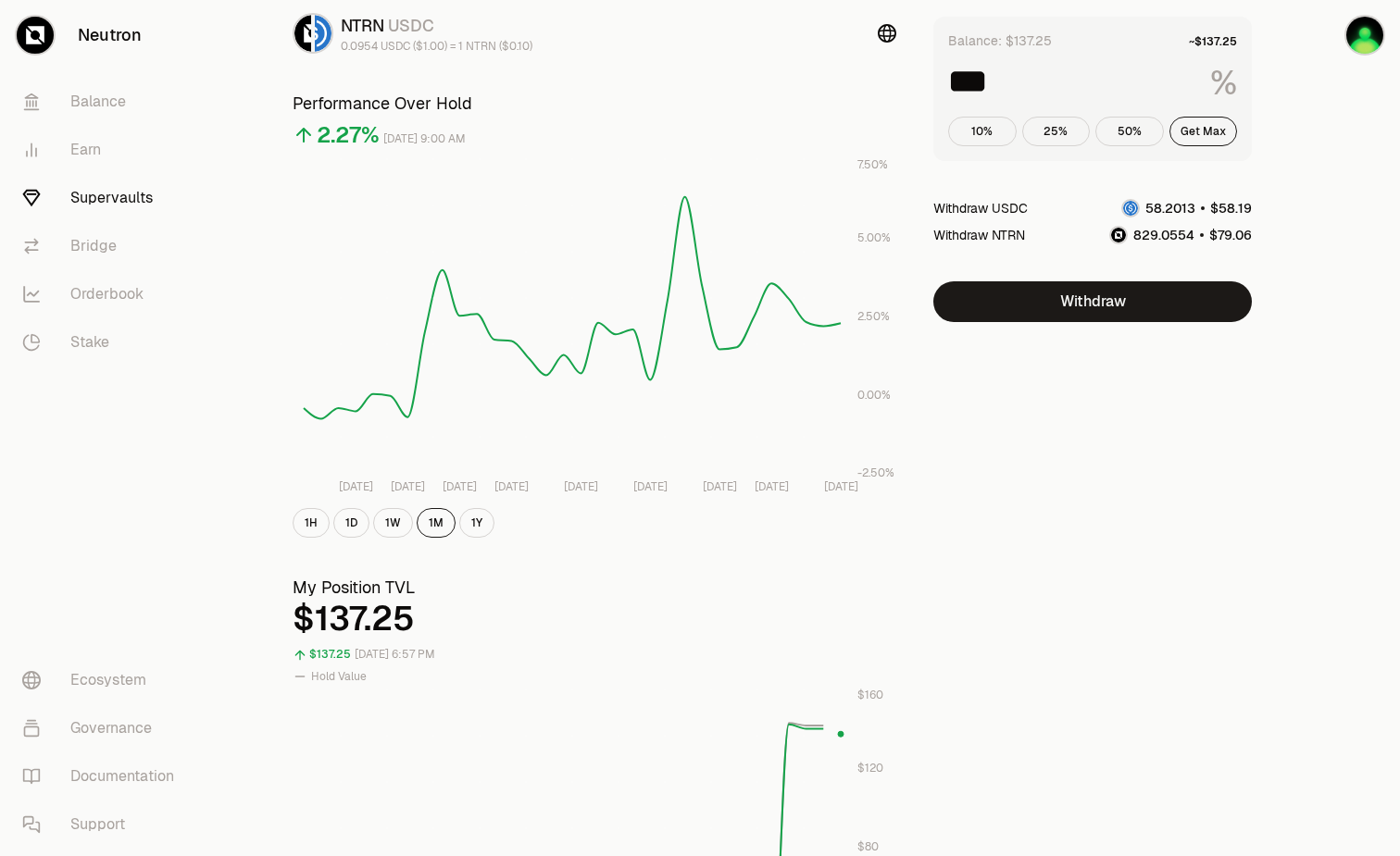
scroll to position [92, 0]
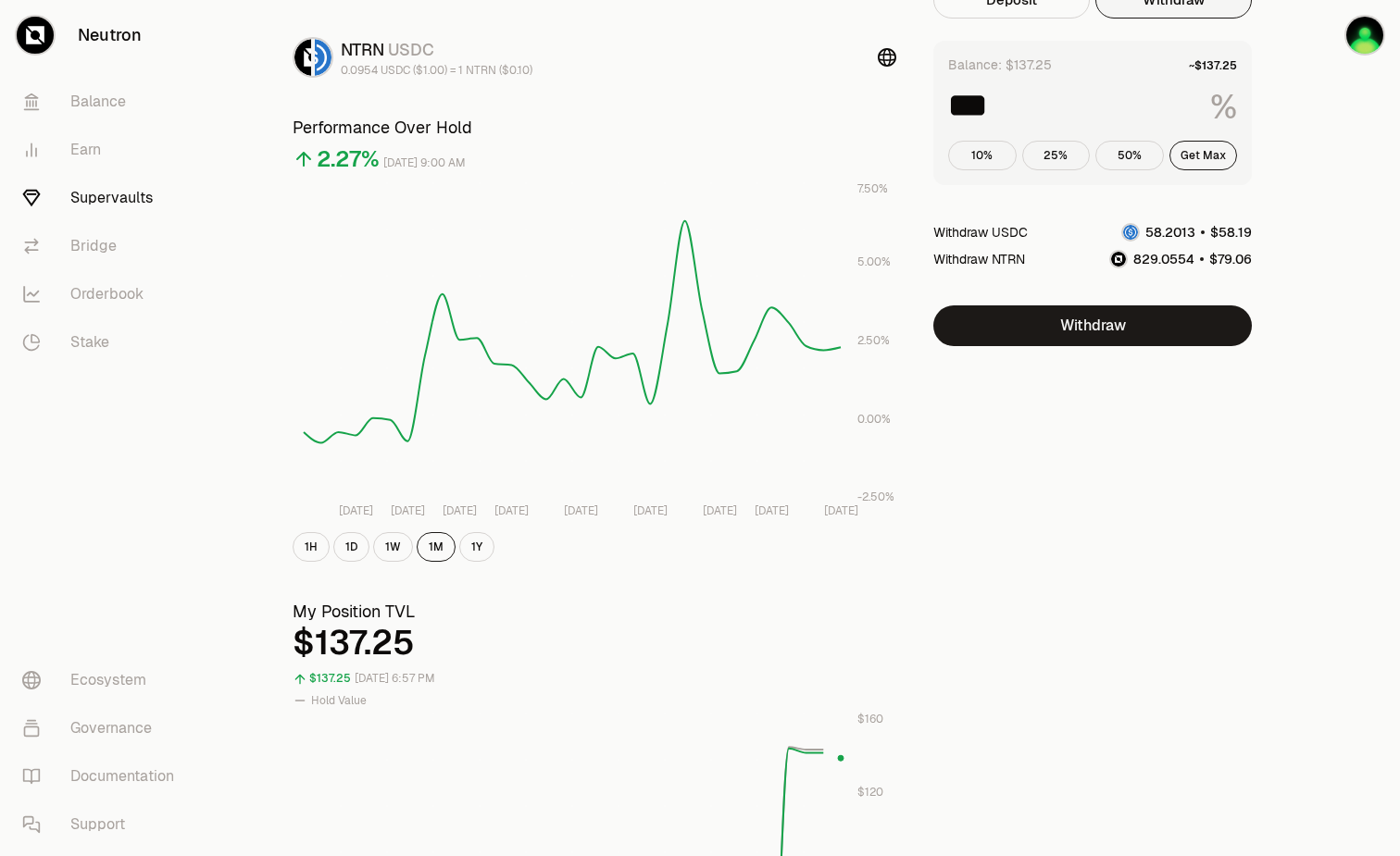
click at [70, 189] on link "Supervaults" at bounding box center [104, 198] width 192 height 49
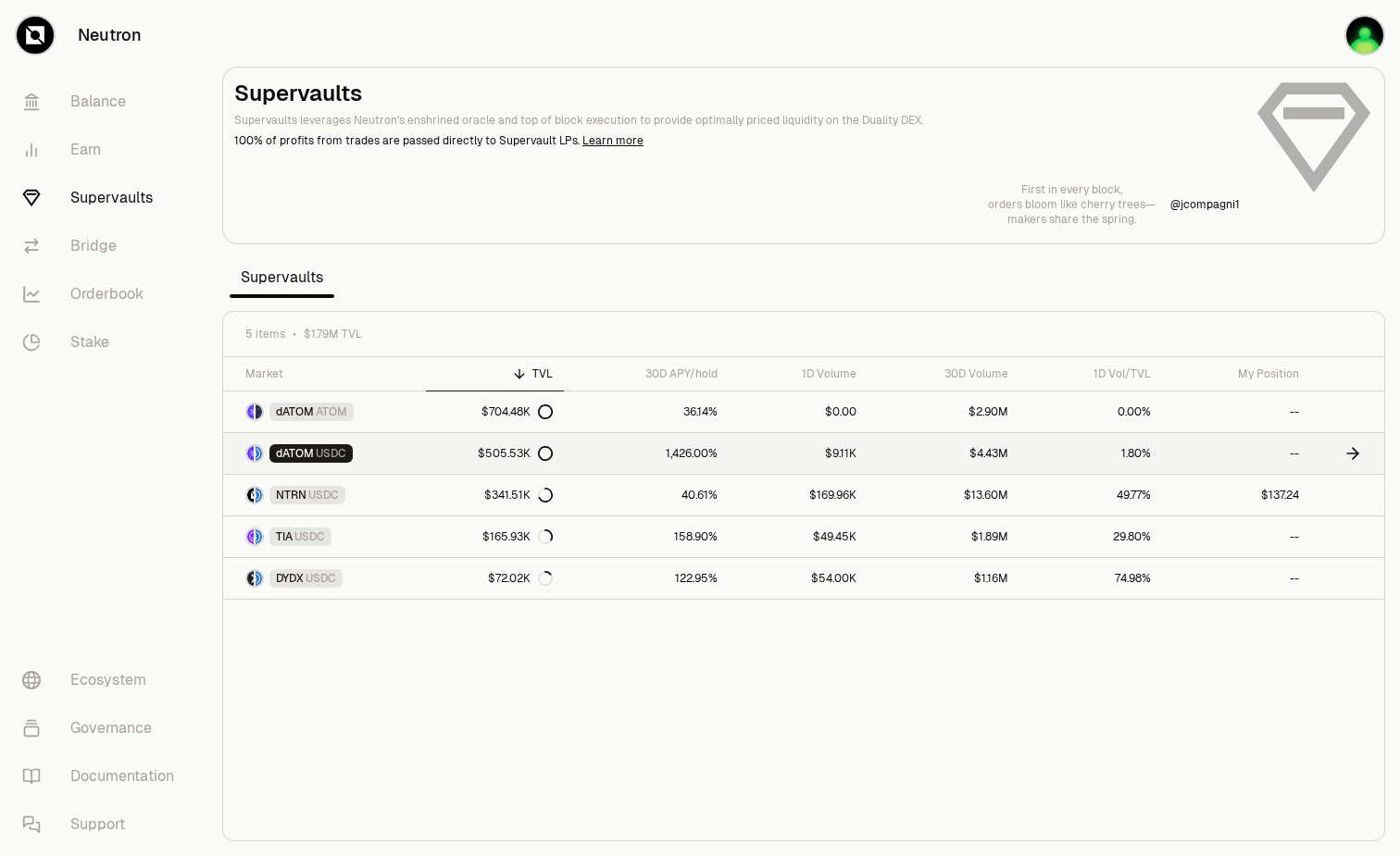
click at [625, 458] on link "1,426.00%" at bounding box center [646, 453] width 164 height 41
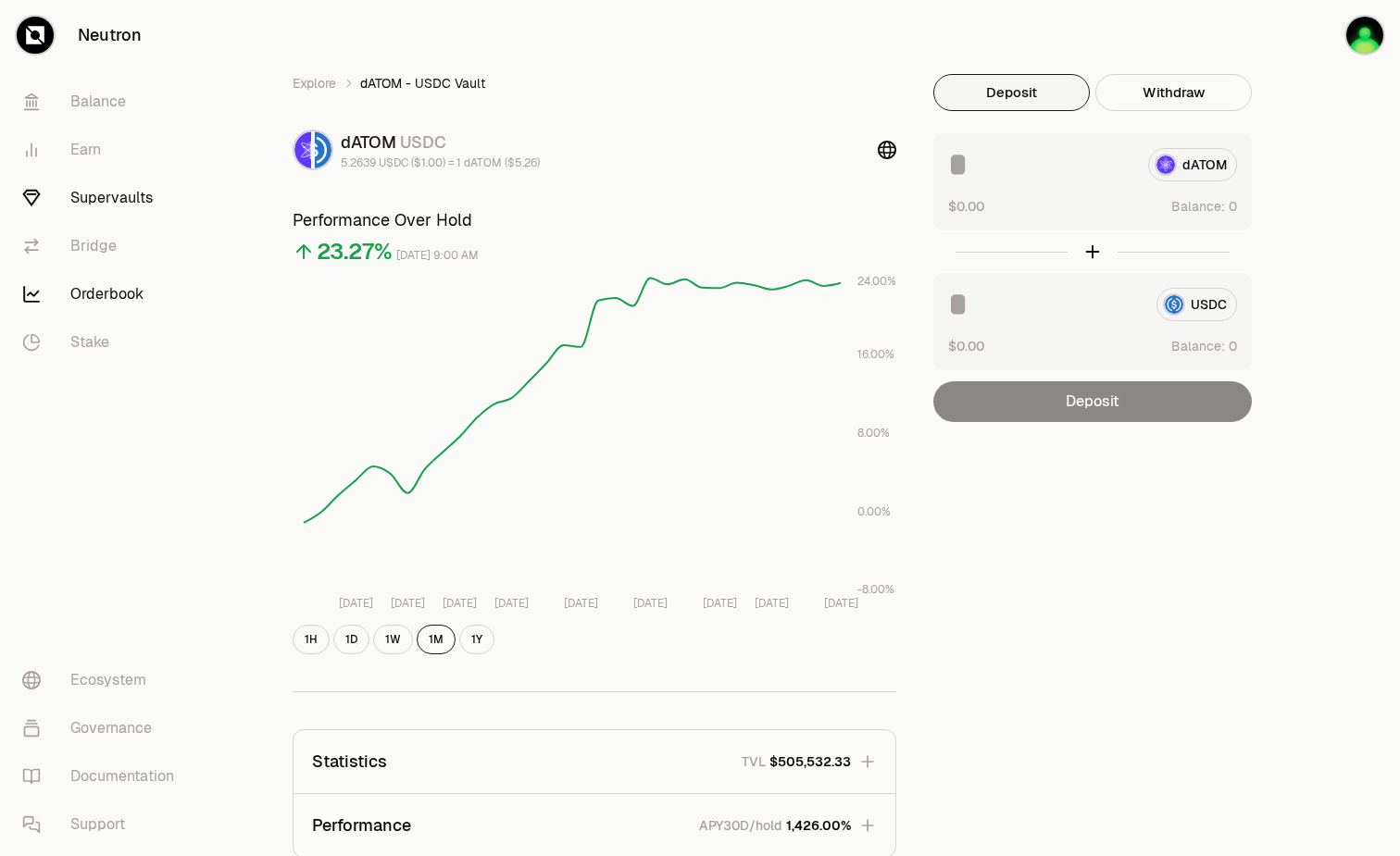
click at [113, 305] on link "Orderbook" at bounding box center [104, 294] width 192 height 49
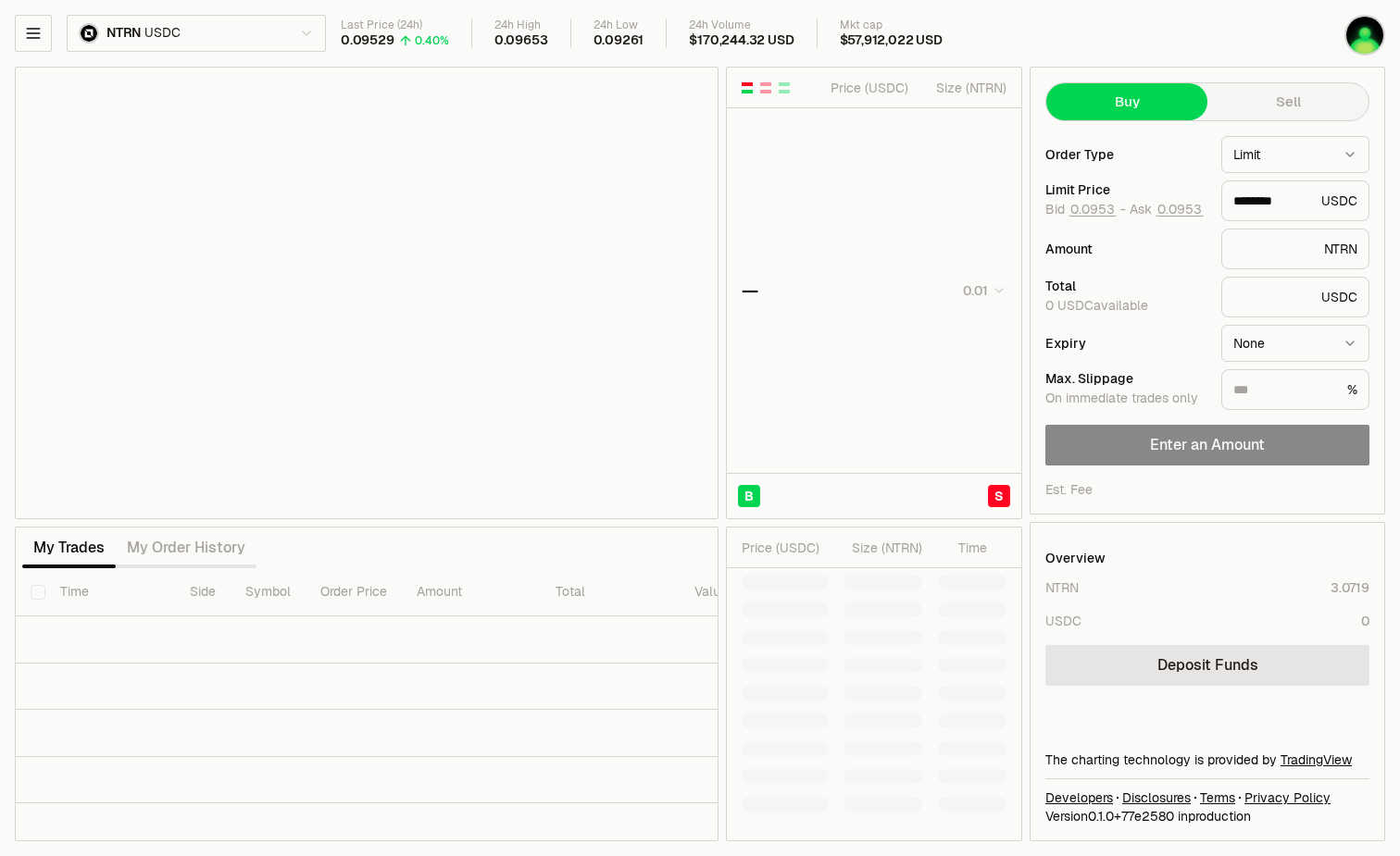
type input "********"
